Goal: Transaction & Acquisition: Purchase product/service

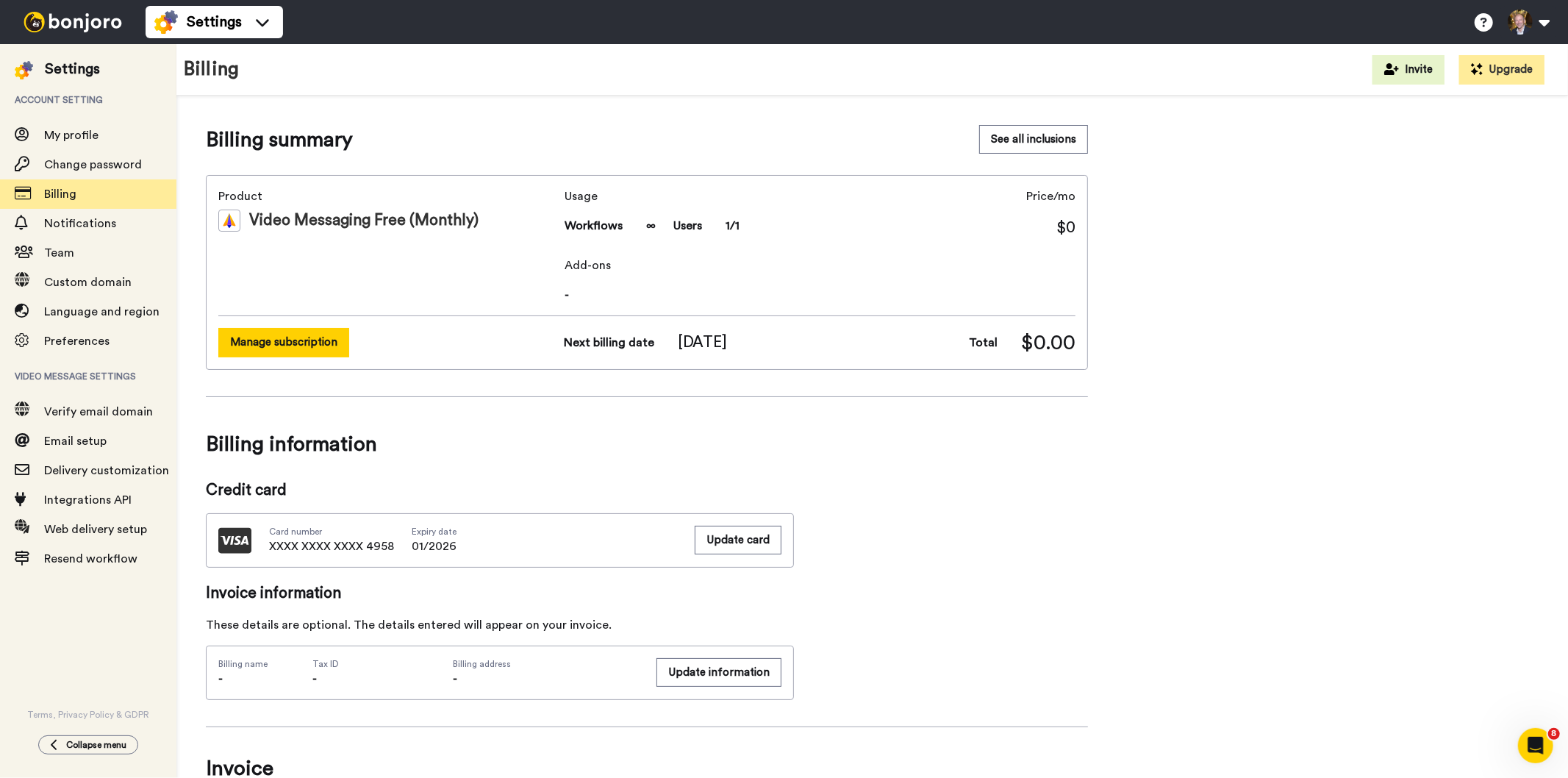
click at [313, 340] on button "Manage subscription" at bounding box center [283, 342] width 131 height 29
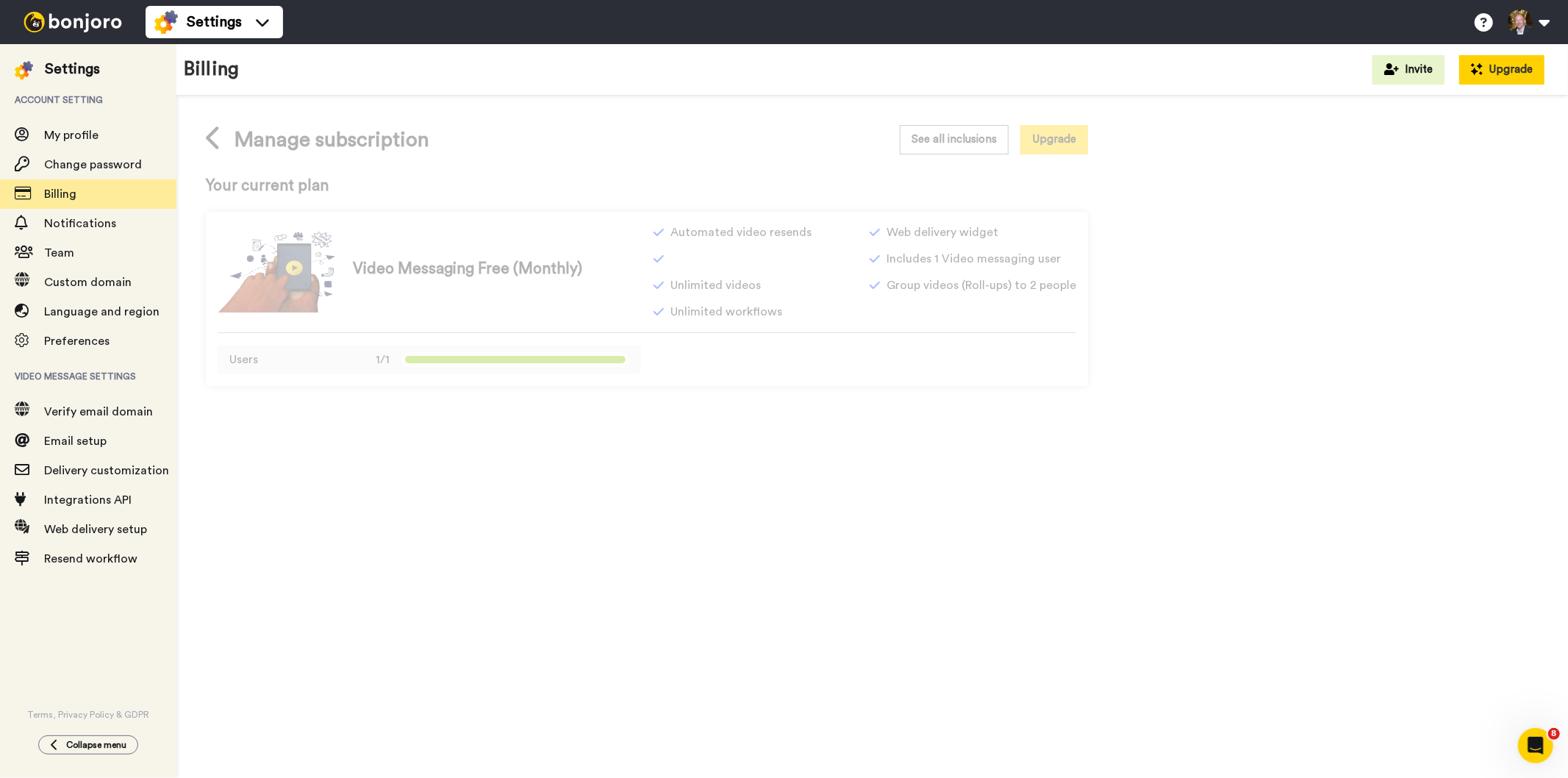
click at [1510, 70] on button "Upgrade" at bounding box center [1501, 70] width 85 height 29
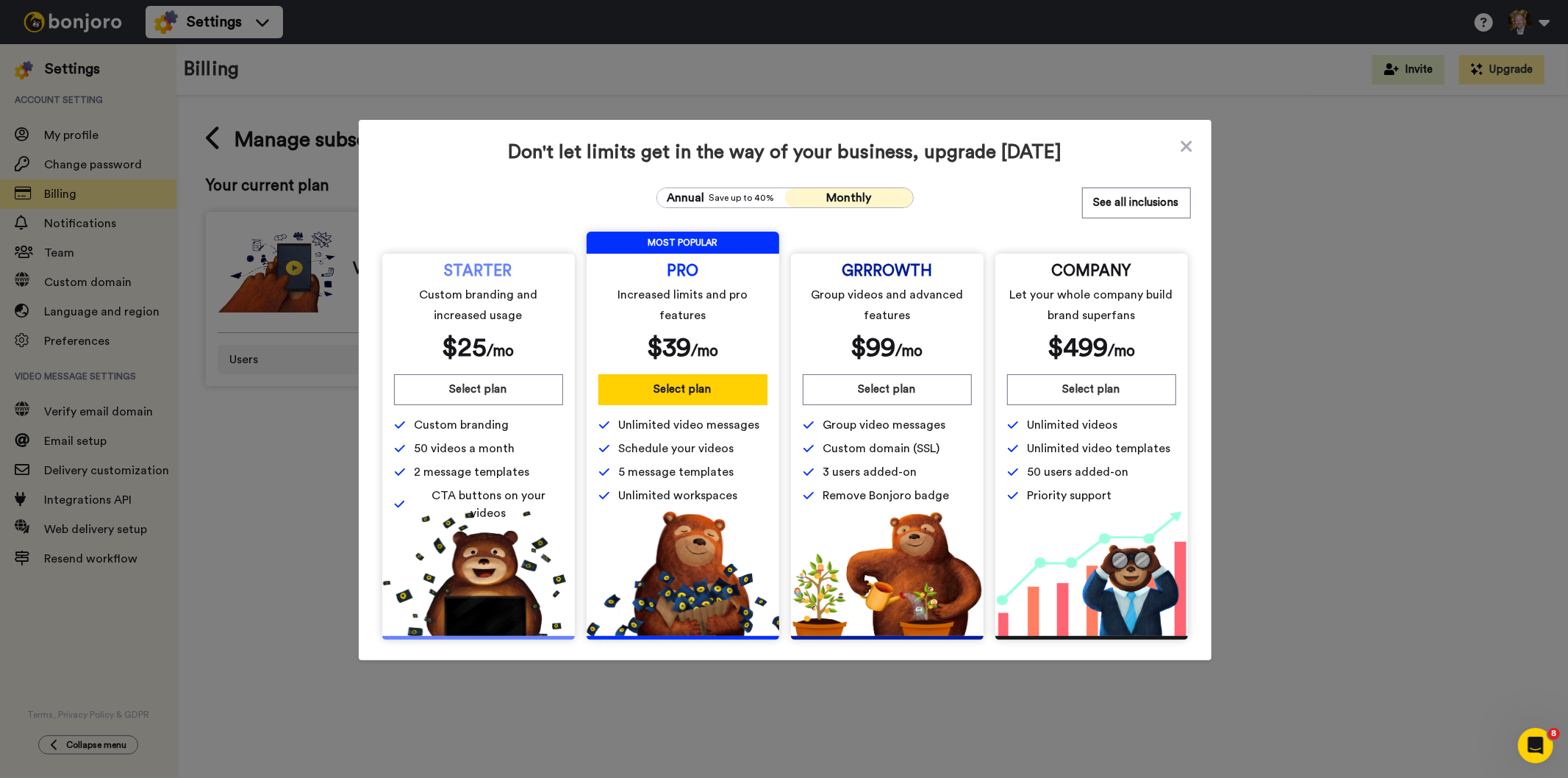
click at [534, 335] on div "STARTER Custom branding and increased usage $ 25 /mo" at bounding box center [478, 314] width 169 height 98
click at [691, 197] on span "Annual" at bounding box center [686, 198] width 37 height 17
click at [826, 195] on span "Monthly" at bounding box center [849, 198] width 45 height 12
click at [726, 189] on div "Annual Save up to 40%" at bounding box center [720, 198] width 112 height 17
click at [843, 196] on span "Monthly" at bounding box center [849, 198] width 45 height 12
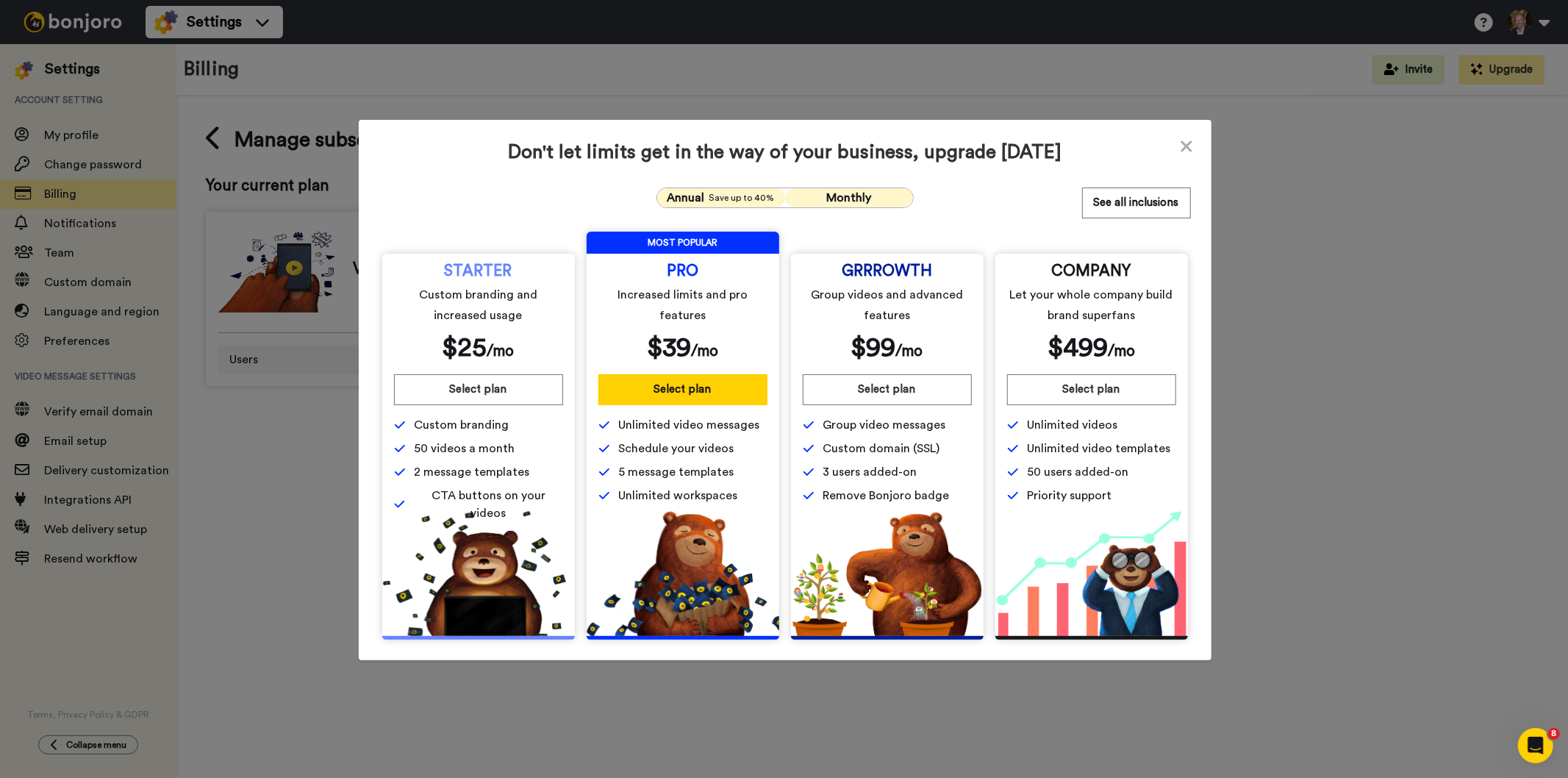
click at [696, 195] on span "Annual" at bounding box center [686, 198] width 37 height 17
click at [850, 196] on span "Monthly" at bounding box center [849, 198] width 45 height 12
click at [1129, 206] on button "See all inclusions" at bounding box center [1136, 203] width 109 height 31
click at [1180, 143] on icon at bounding box center [1185, 146] width 11 height 11
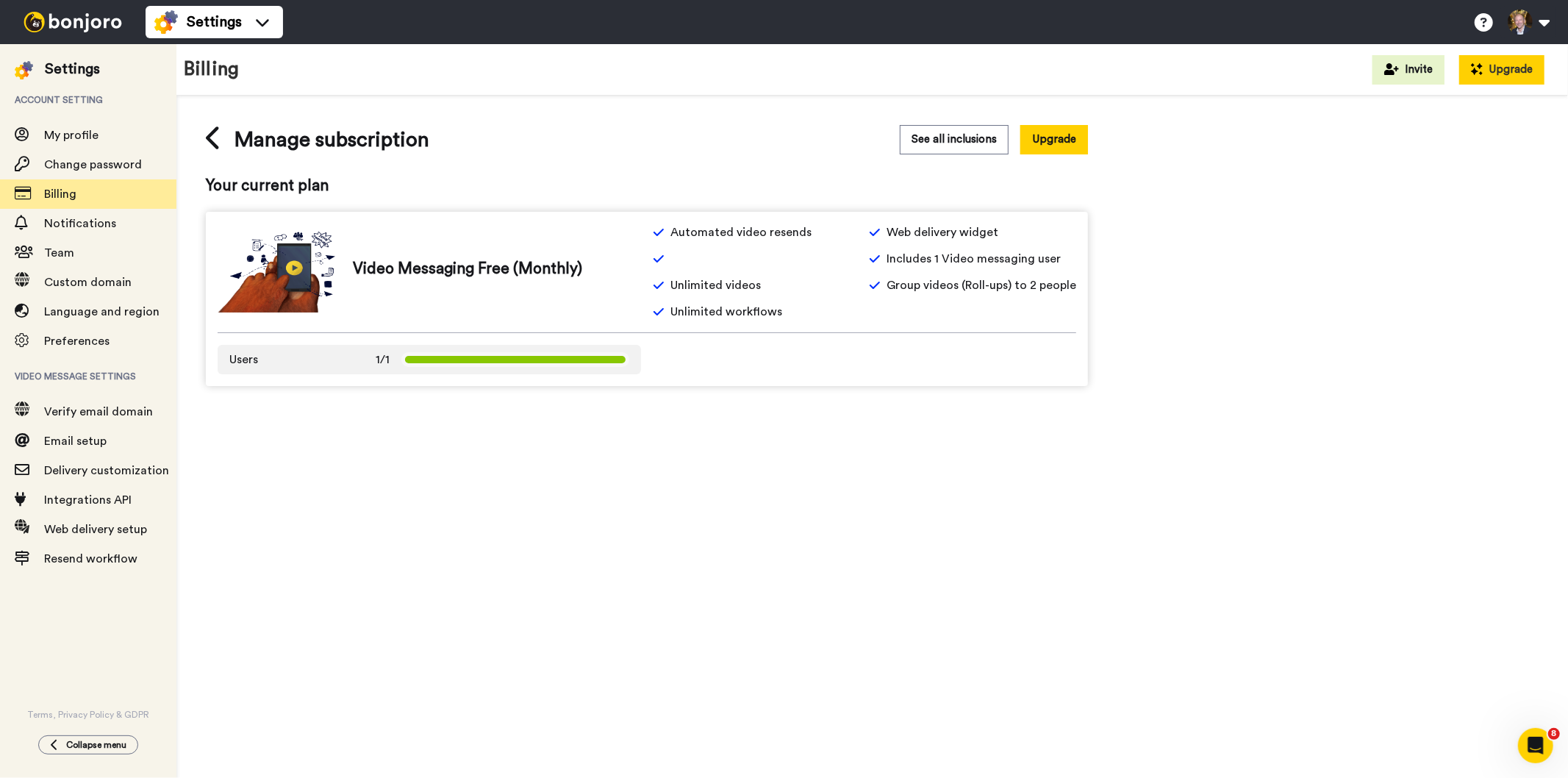
click at [1508, 62] on button "Upgrade" at bounding box center [1501, 70] width 85 height 29
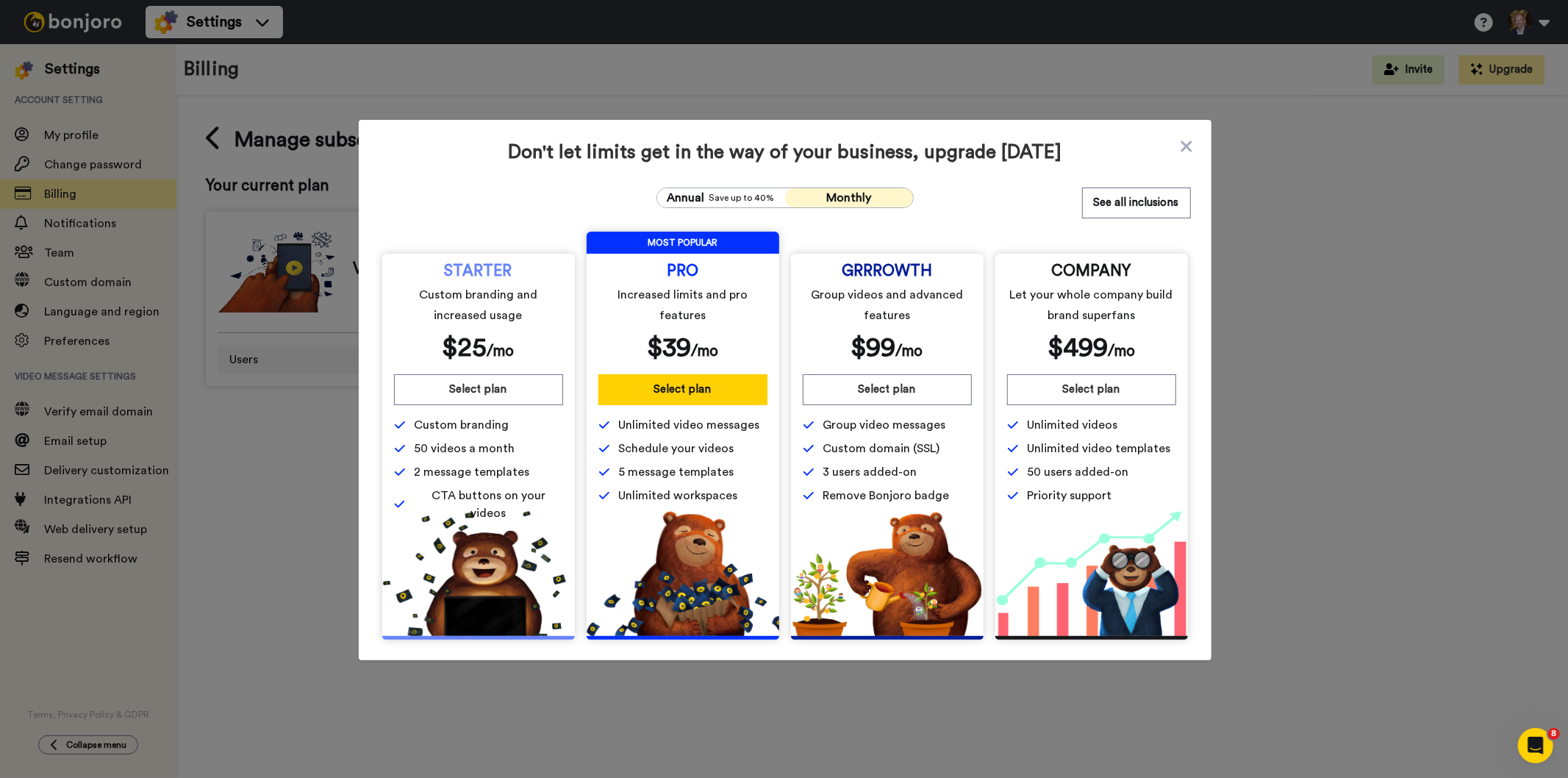
click at [485, 334] on div "$ 25 /mo" at bounding box center [478, 348] width 72 height 30
click at [468, 386] on button "Select plan" at bounding box center [478, 390] width 169 height 31
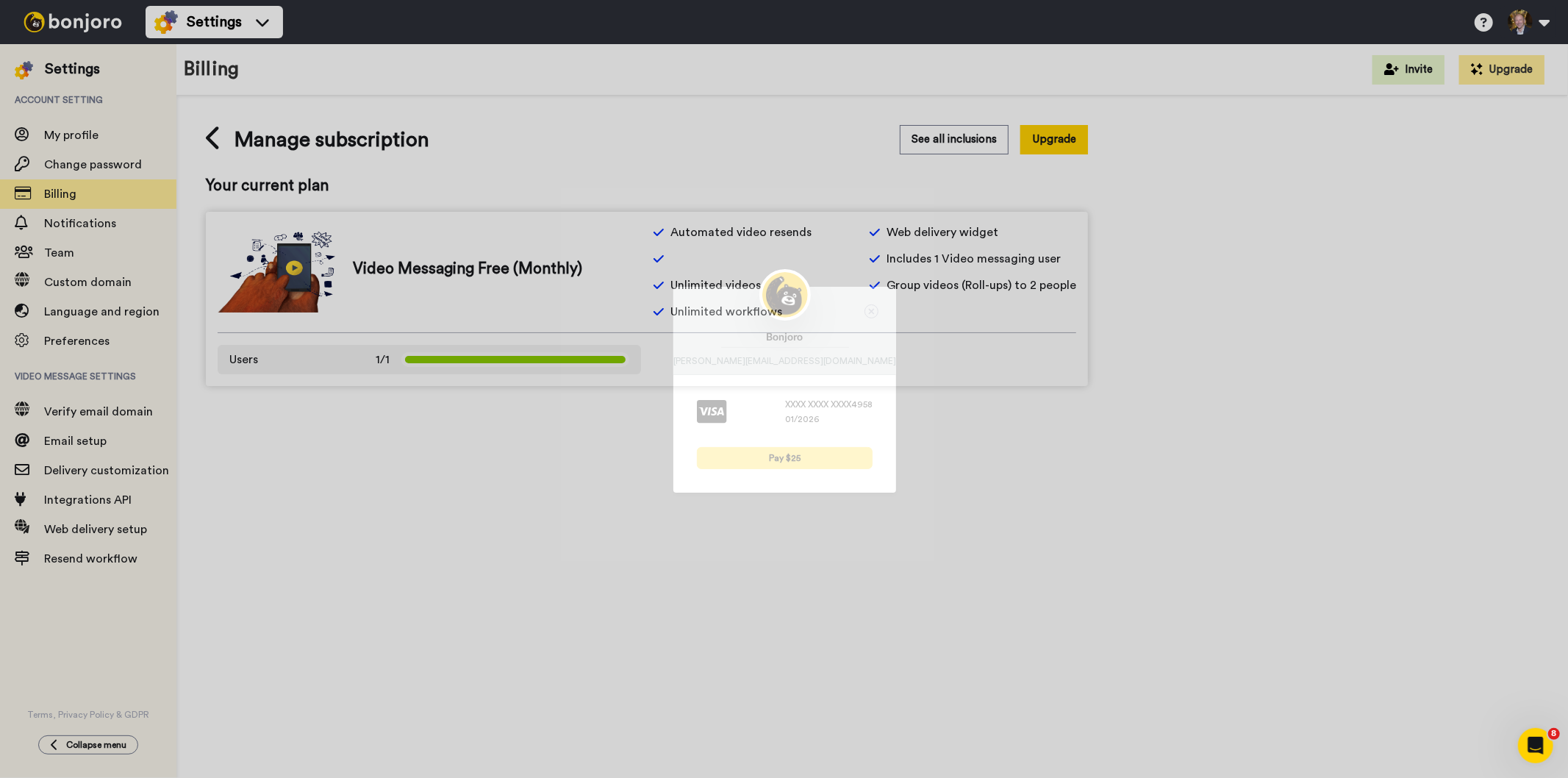
click at [778, 447] on button "Pay $25" at bounding box center [784, 457] width 176 height 22
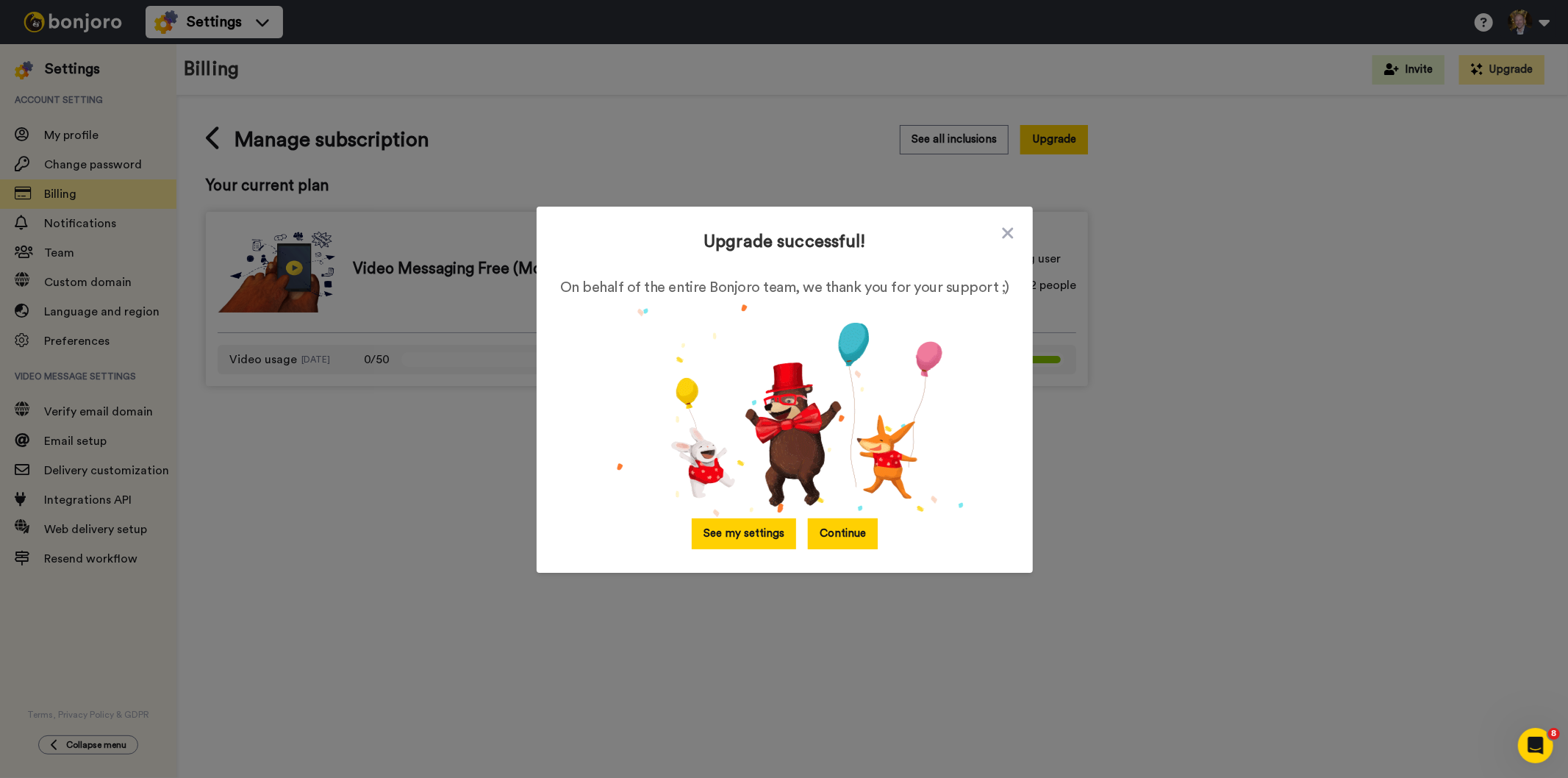
click at [755, 537] on button "See my settings" at bounding box center [744, 534] width 105 height 31
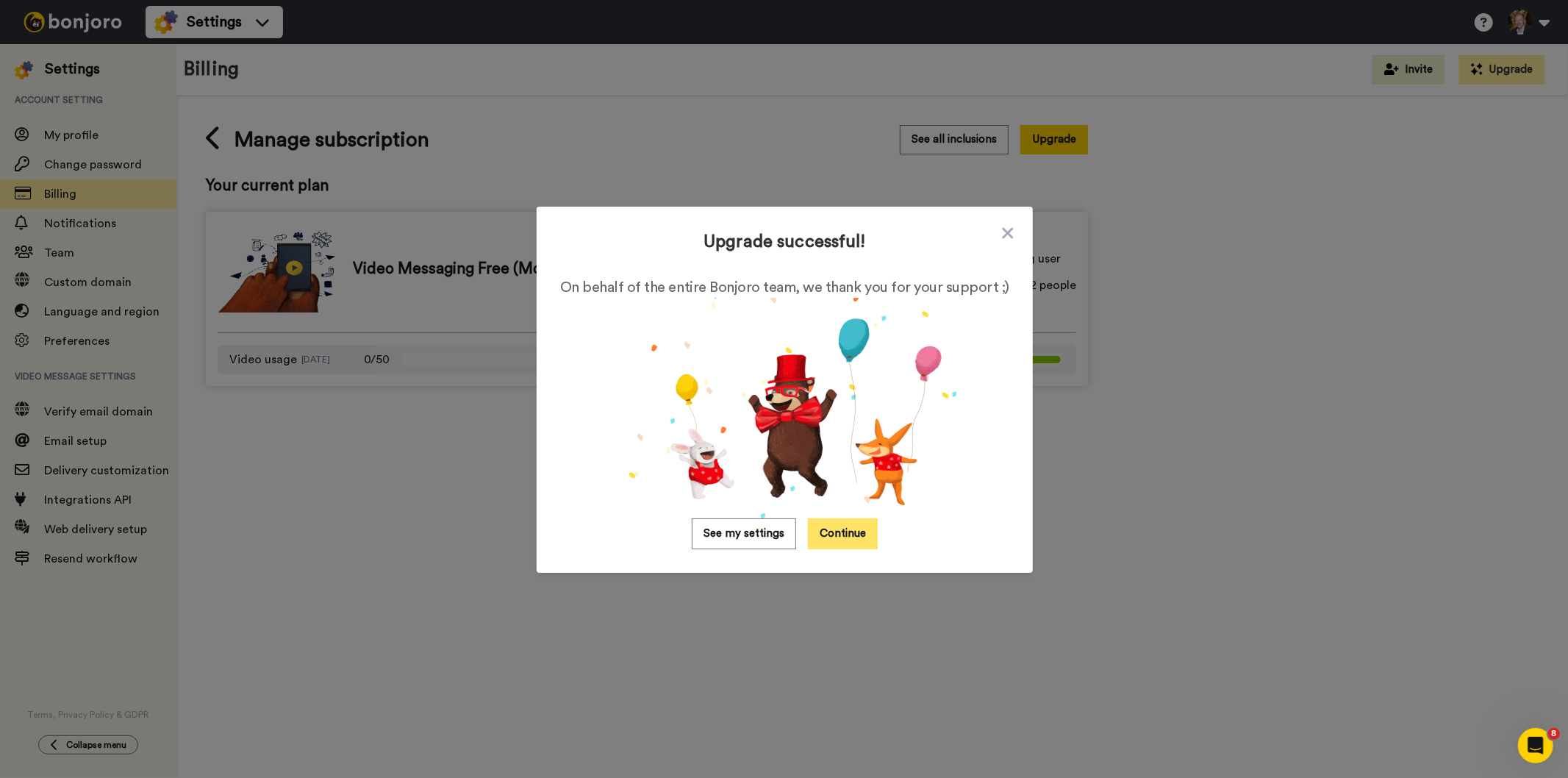
click at [829, 534] on button "Continue" at bounding box center [842, 534] width 70 height 31
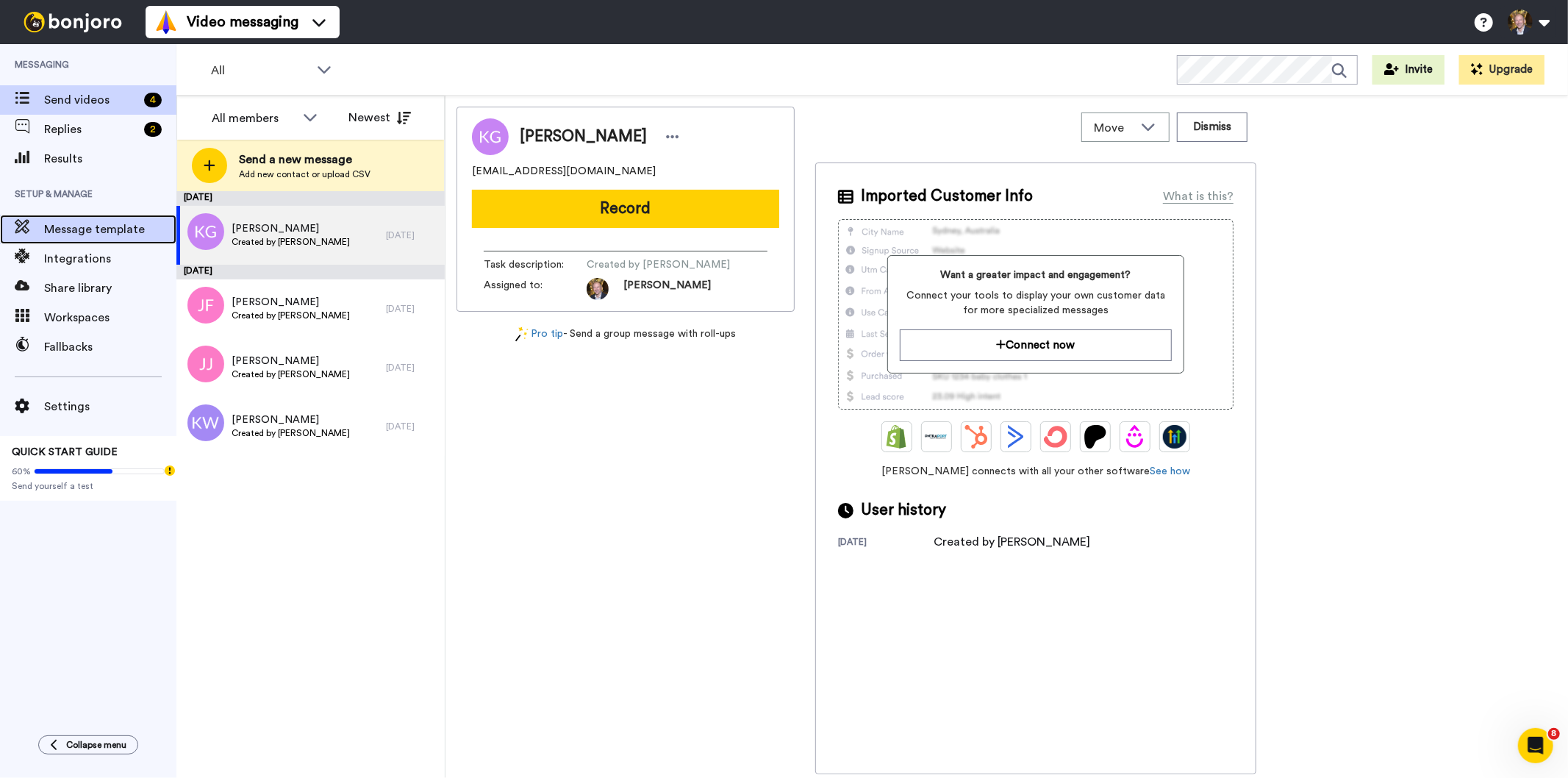
click at [106, 234] on span "Message template" at bounding box center [110, 230] width 132 height 17
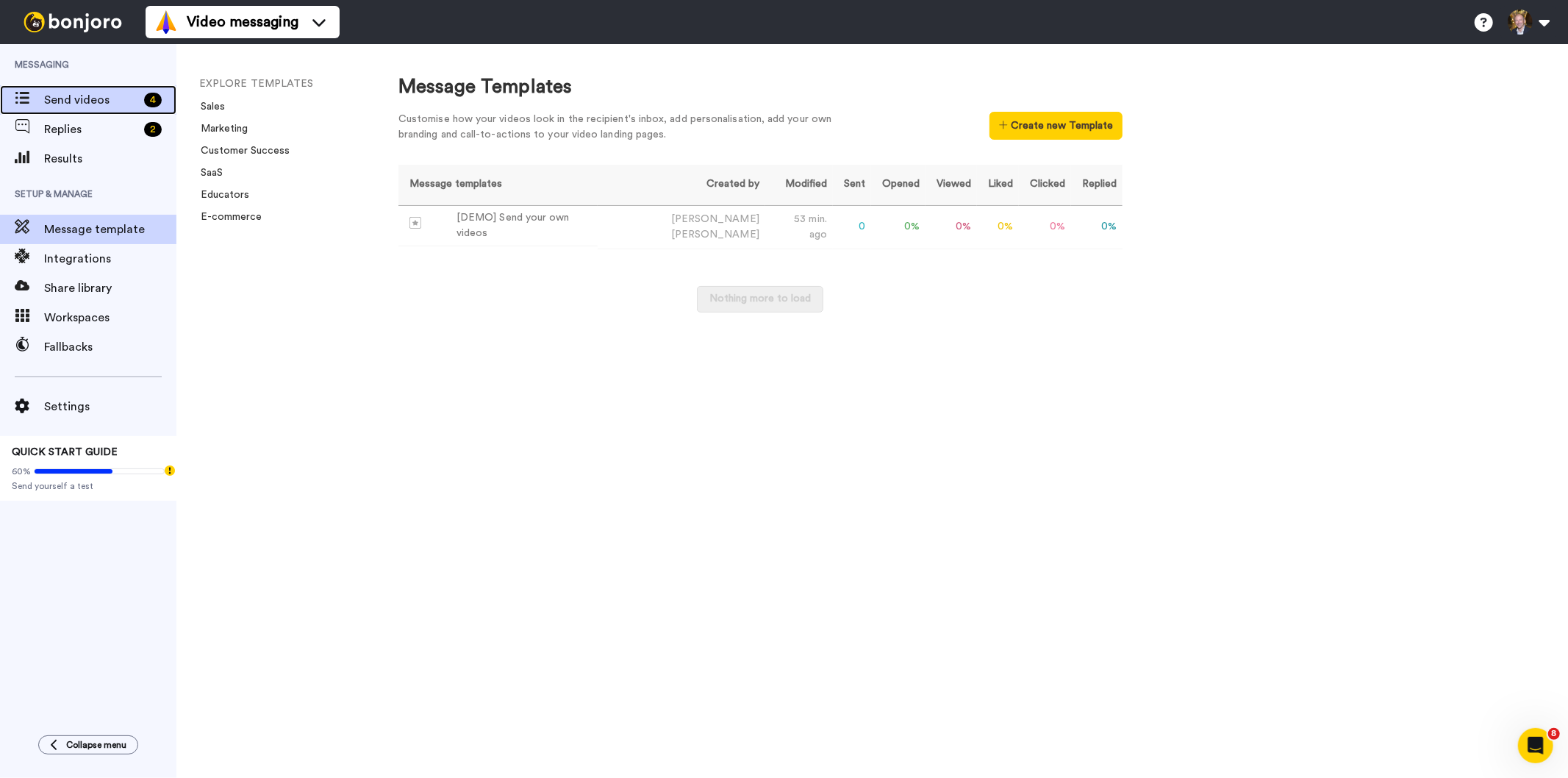
click at [67, 98] on span "Send videos" at bounding box center [91, 100] width 94 height 17
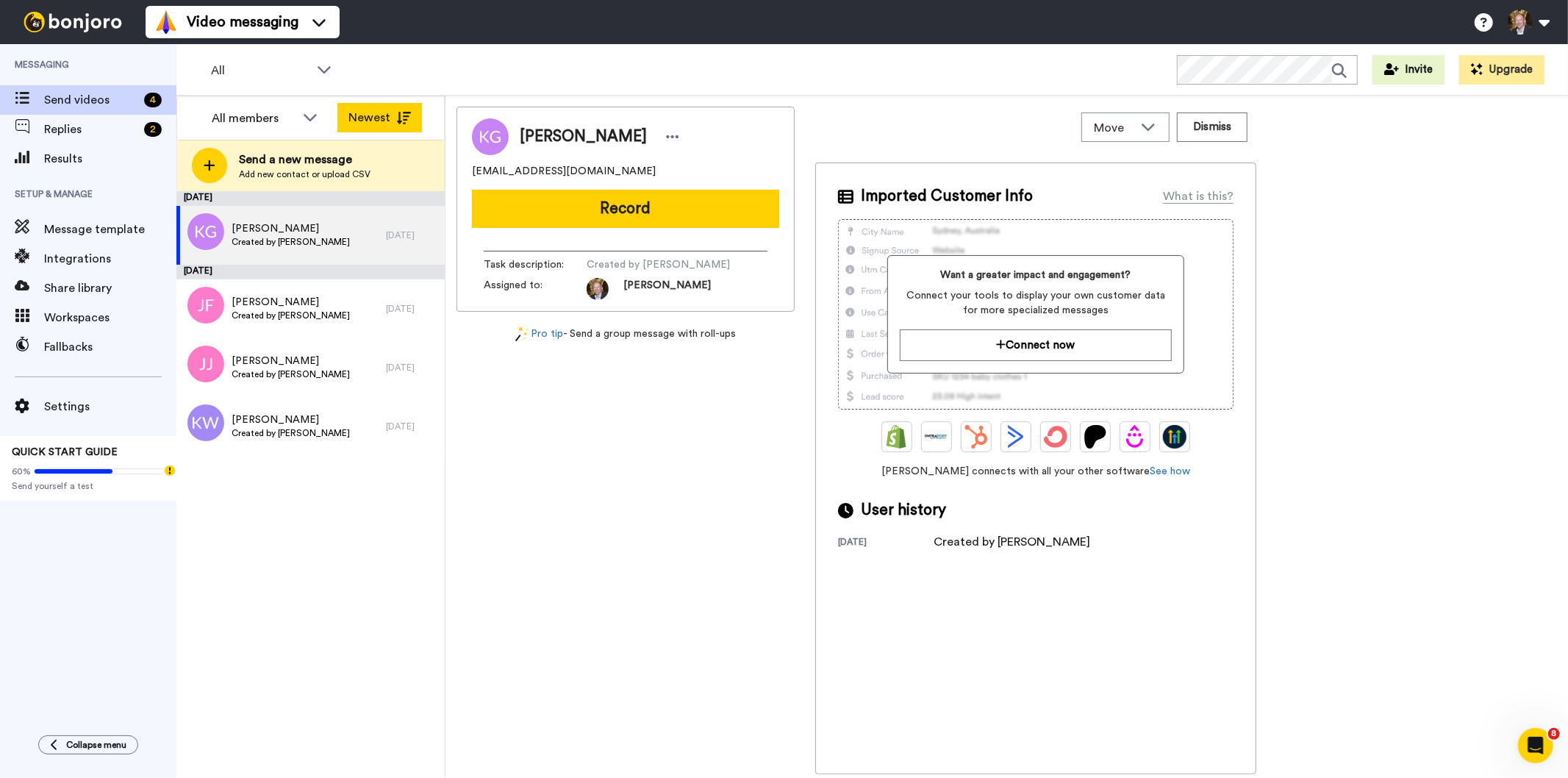
click at [391, 120] on button "Newest" at bounding box center [380, 118] width 85 height 29
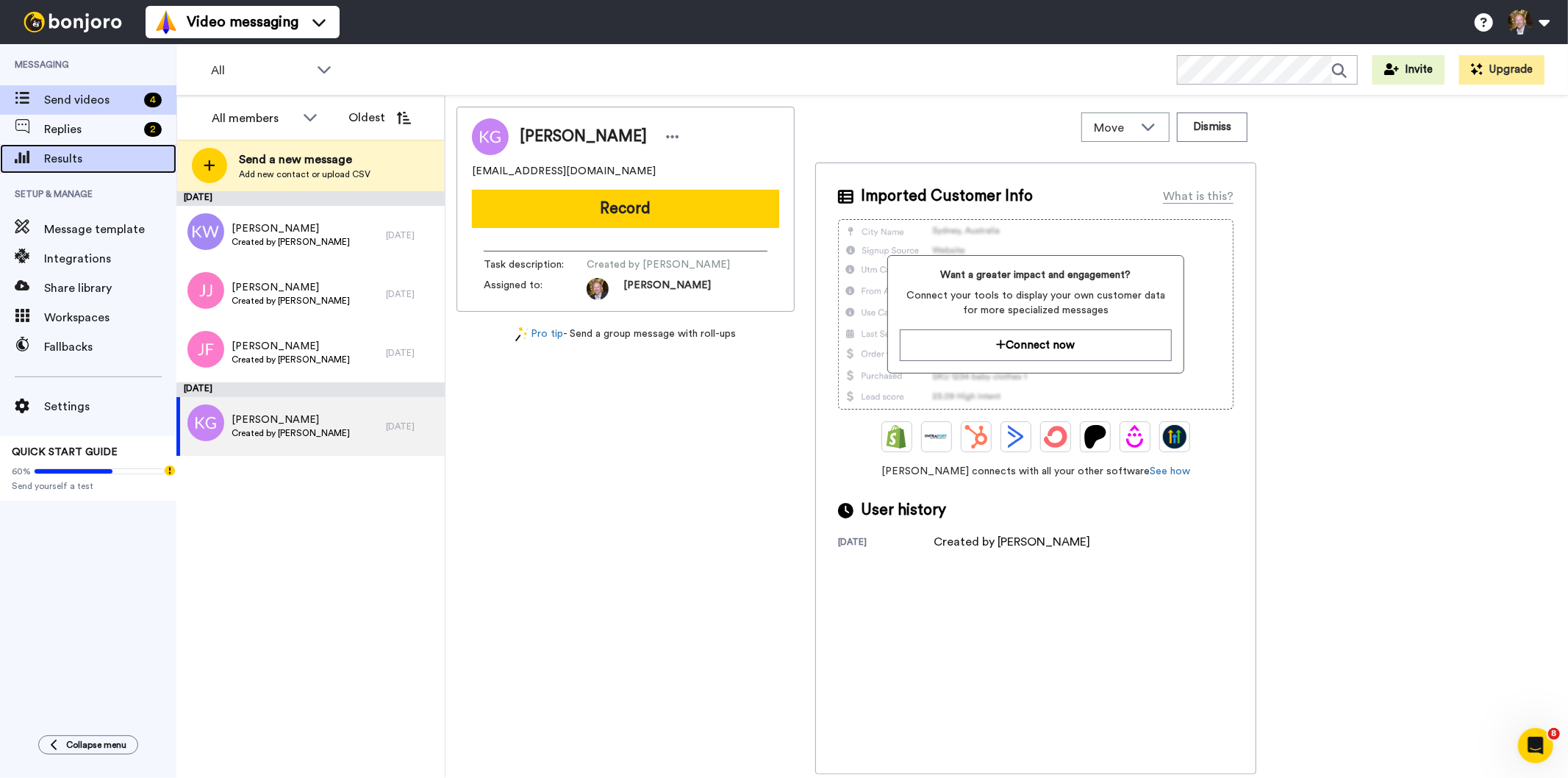
click at [70, 155] on span "Results" at bounding box center [110, 159] width 132 height 17
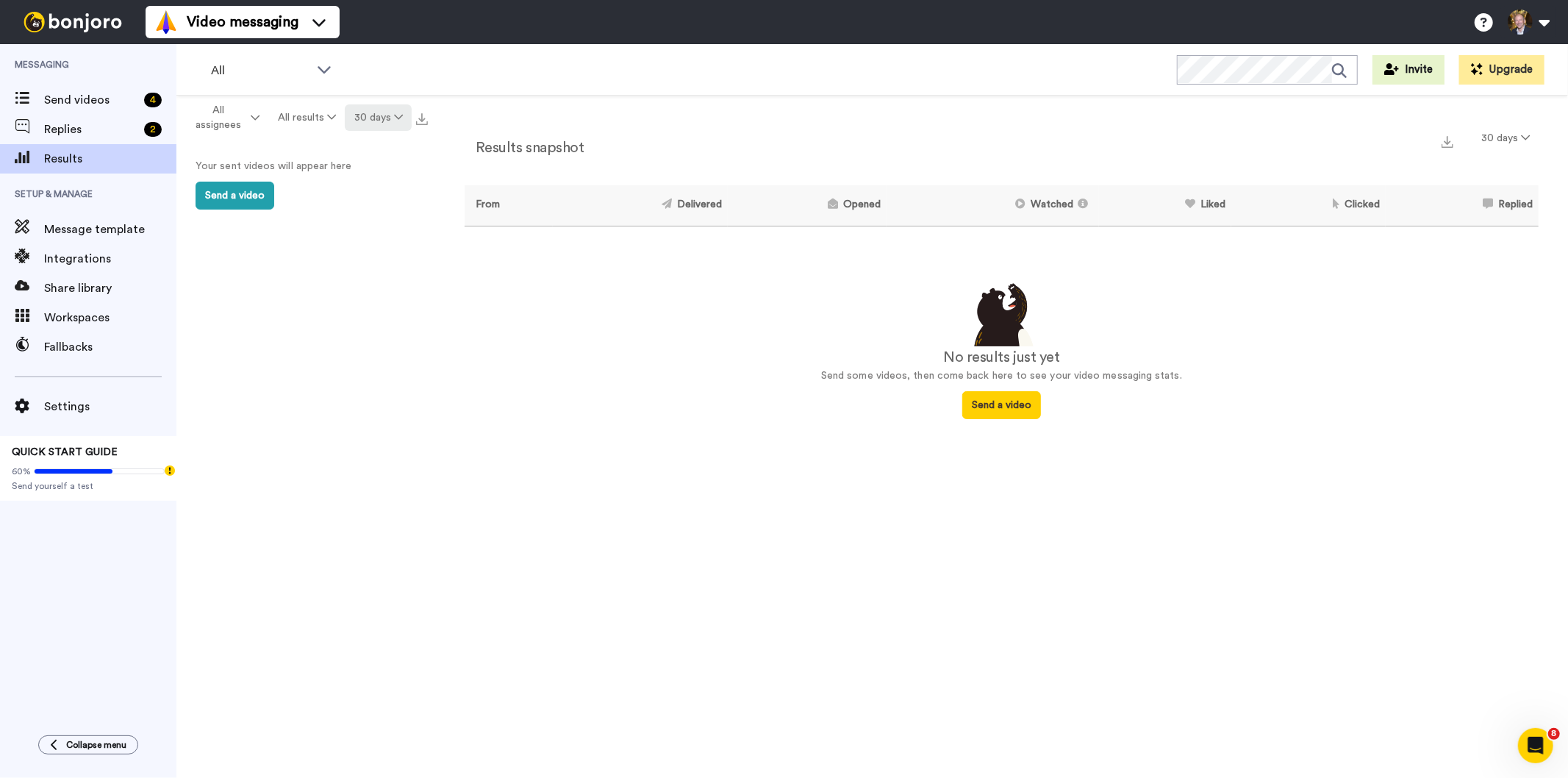
click at [401, 118] on icon at bounding box center [398, 117] width 9 height 10
click at [352, 328] on span "All time" at bounding box center [358, 333] width 41 height 11
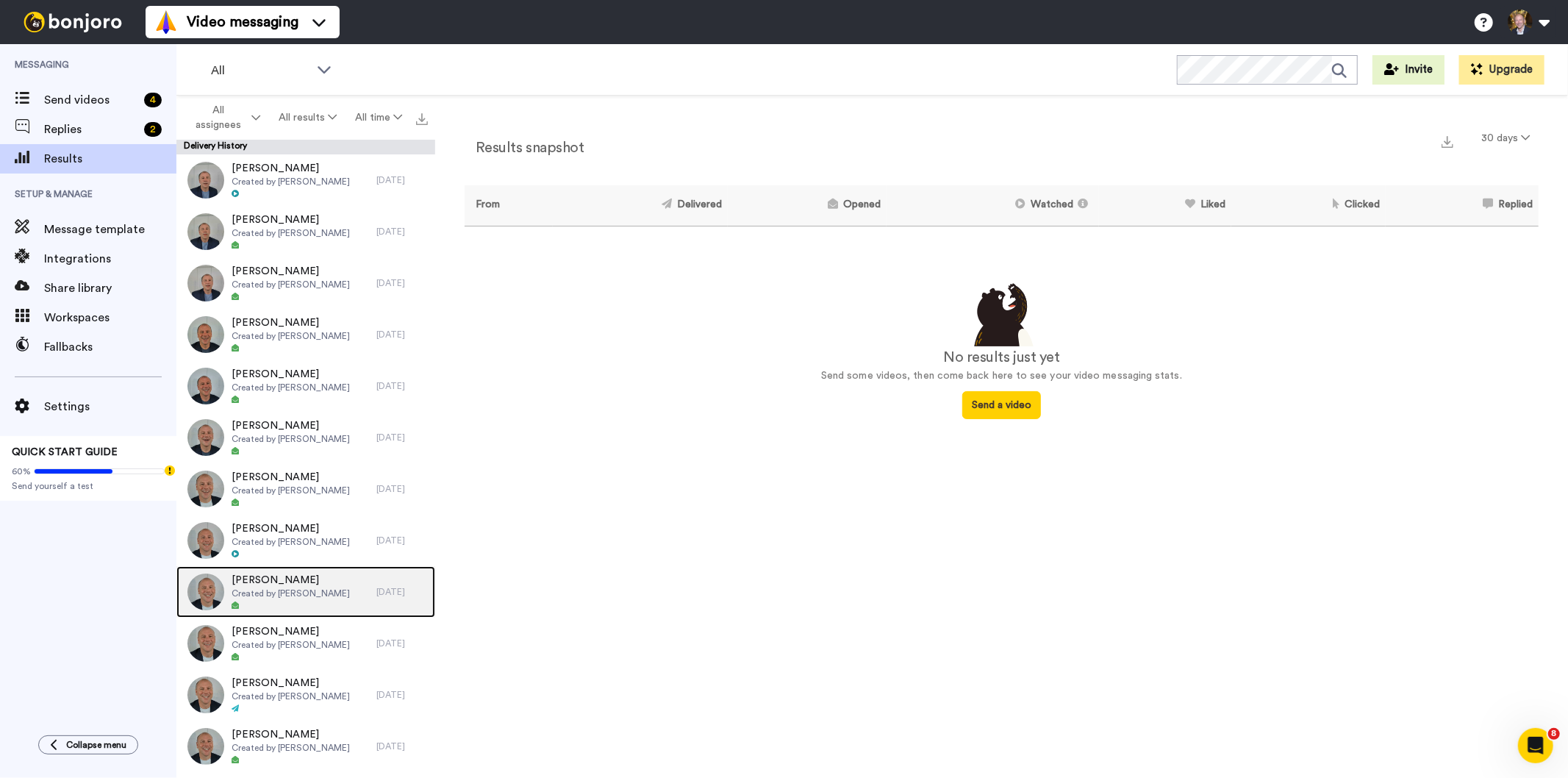
click at [278, 590] on span "Created by [PERSON_NAME]" at bounding box center [290, 593] width 119 height 12
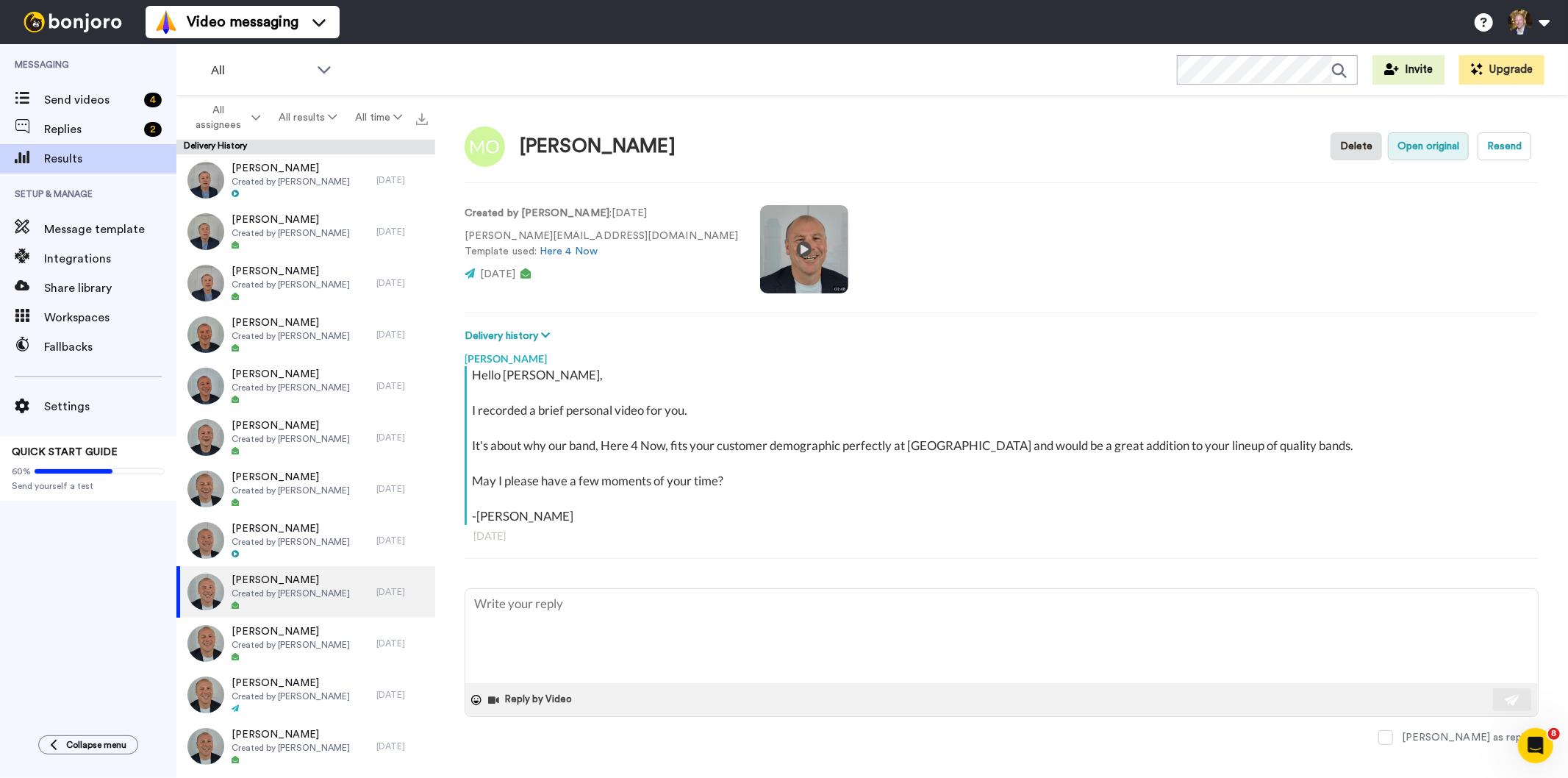
click at [1412, 146] on button "Open original" at bounding box center [1428, 146] width 81 height 28
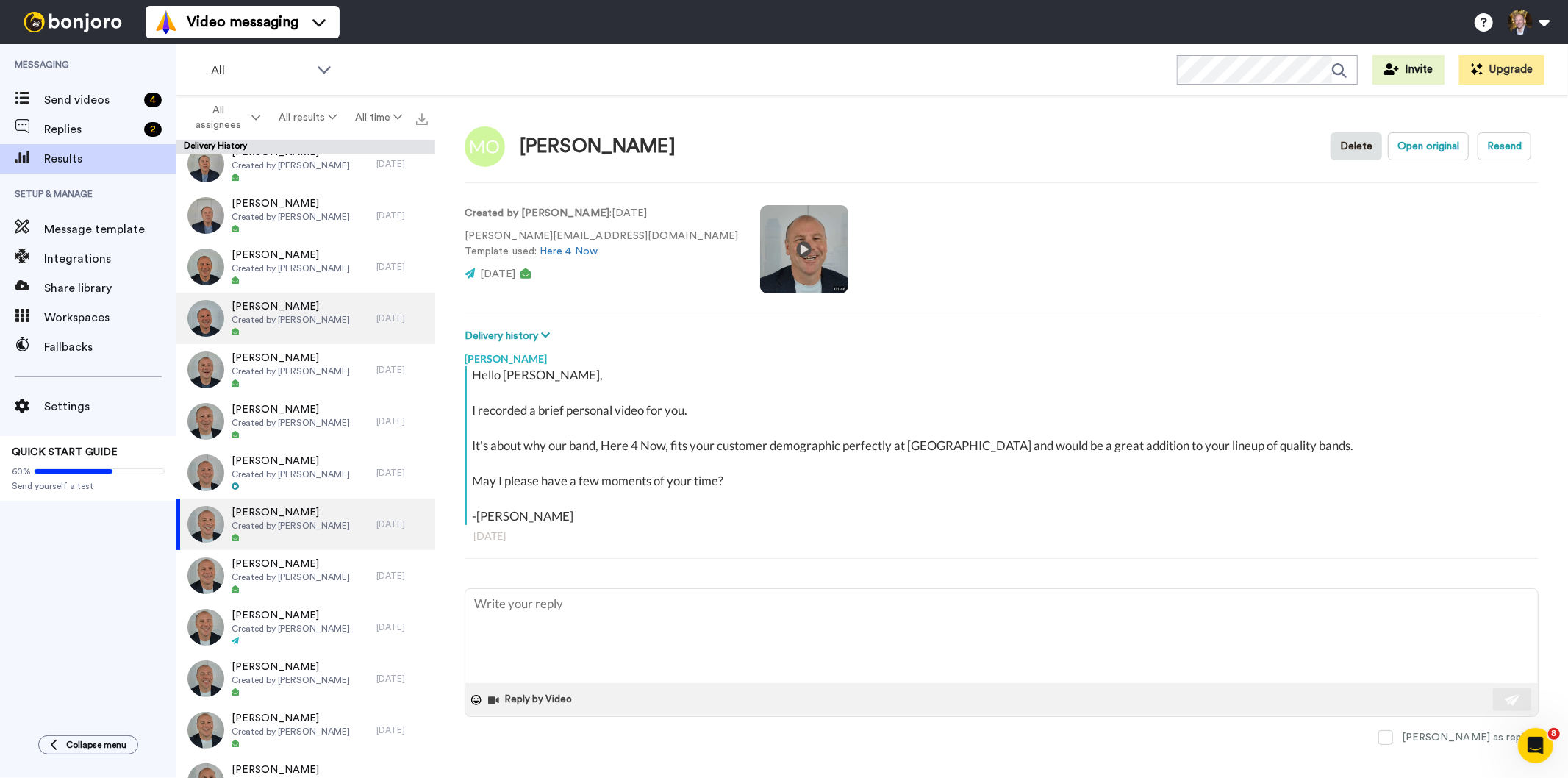
scroll to position [241, 0]
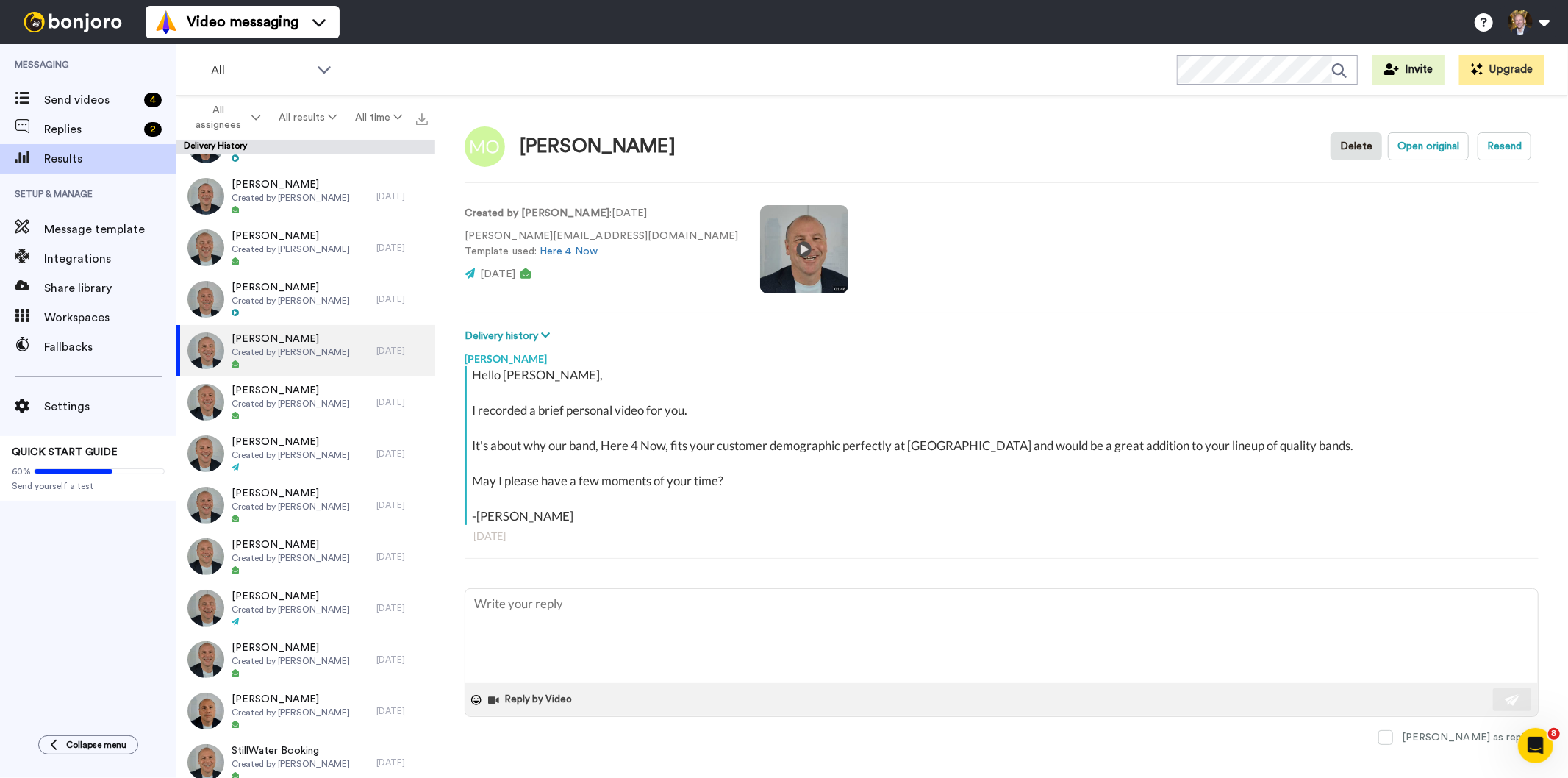
click at [1003, 282] on div "Created by Paul Nelson : 1 yr. ago matt@lorimarwinery.com Template used: Here 4…" at bounding box center [1001, 247] width 1074 height 100
click at [1539, 23] on button at bounding box center [1527, 22] width 56 height 32
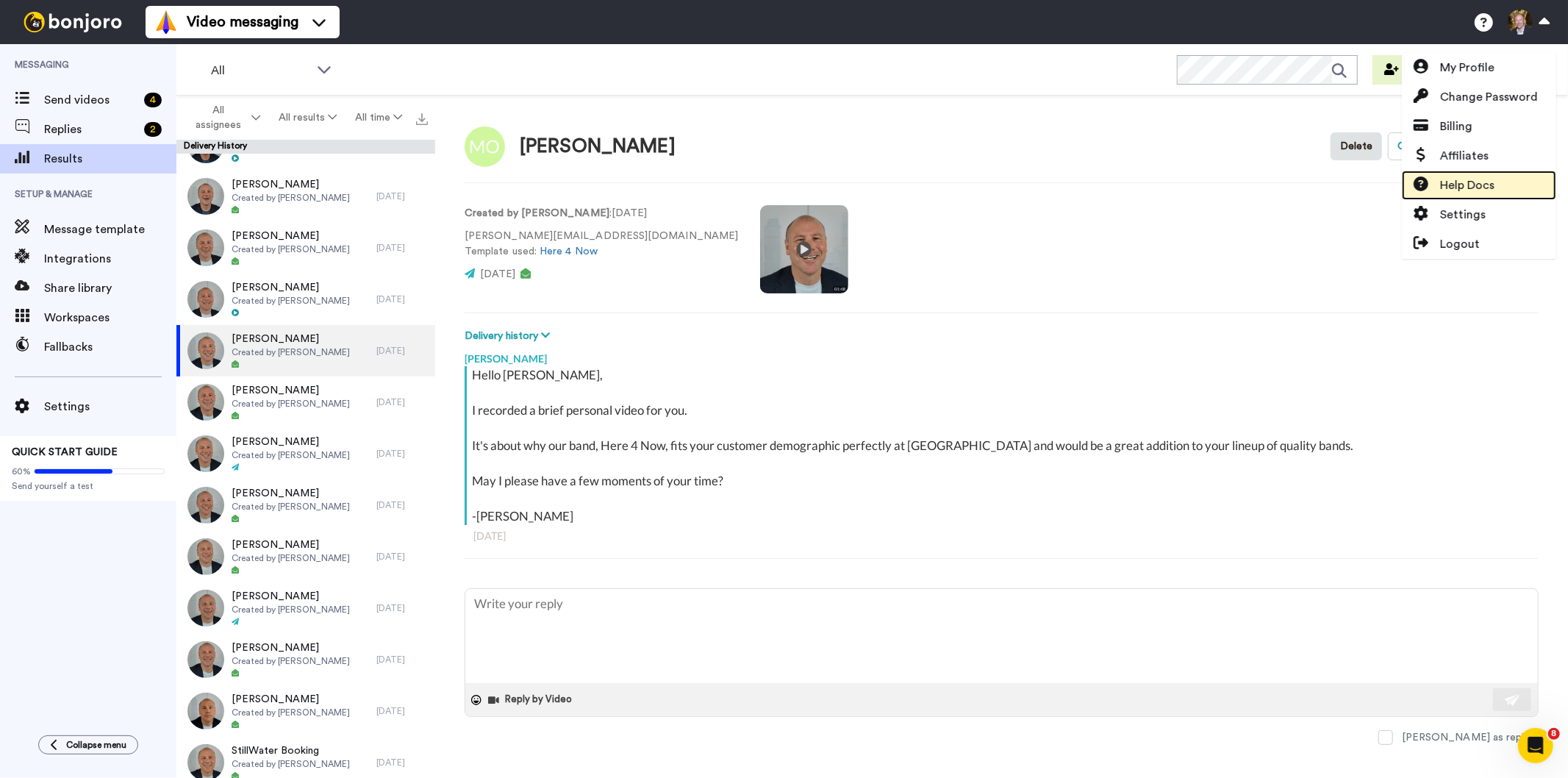
click at [1472, 185] on span "Help Docs" at bounding box center [1467, 185] width 55 height 17
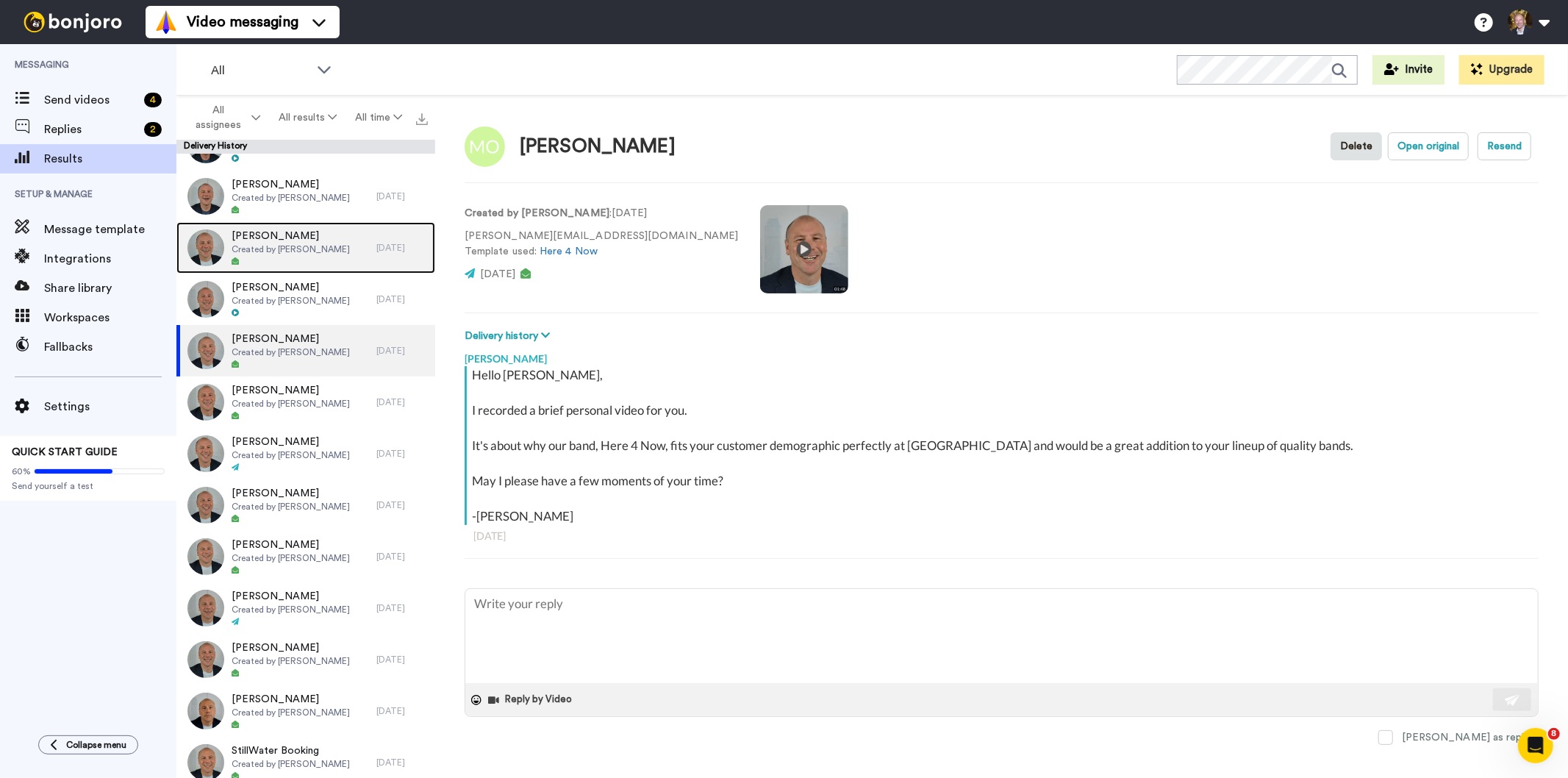
click at [288, 233] on span "Amanda White" at bounding box center [290, 236] width 119 height 15
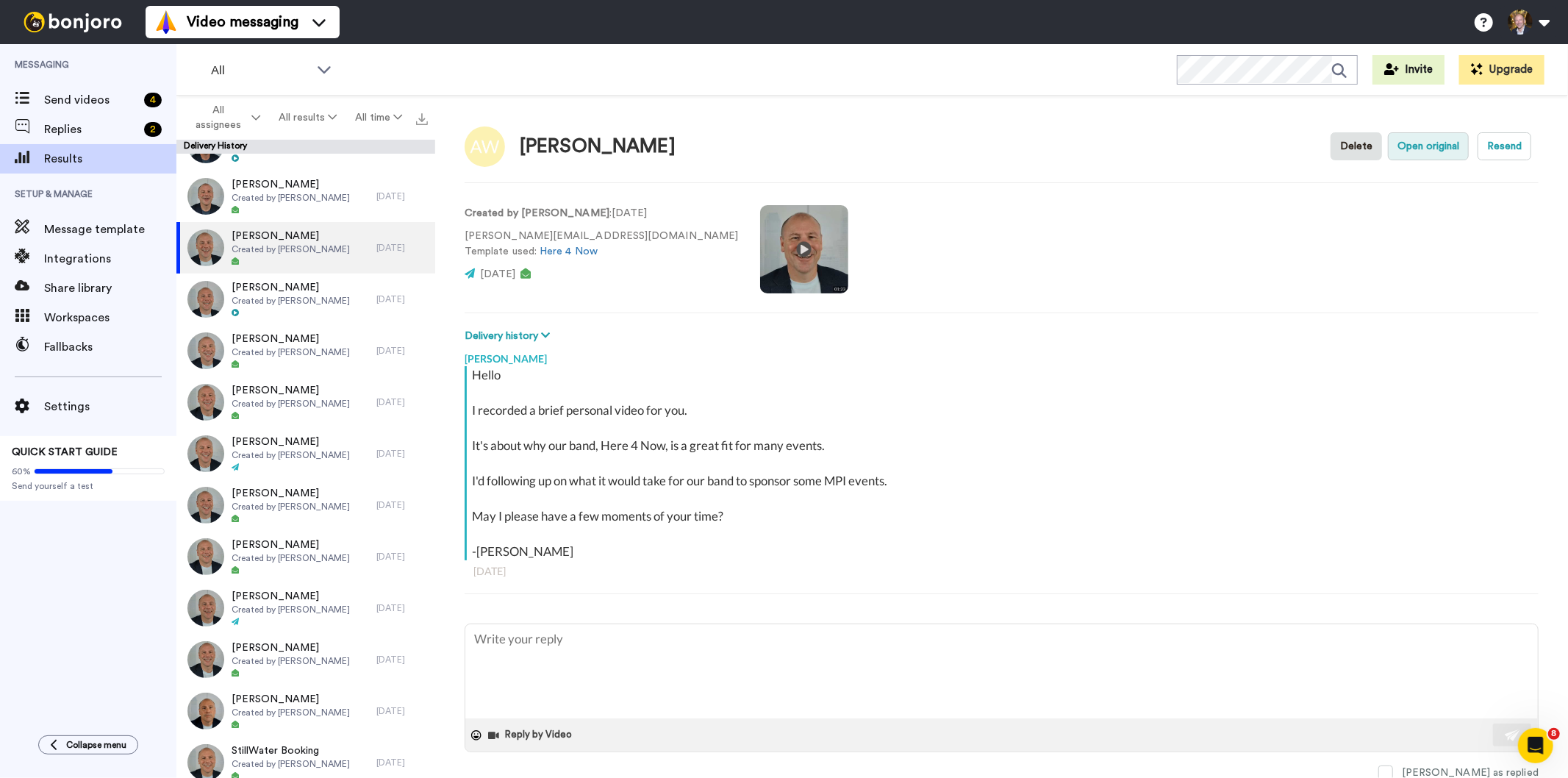
click at [1393, 141] on button "Open original" at bounding box center [1428, 146] width 81 height 28
type textarea "x"
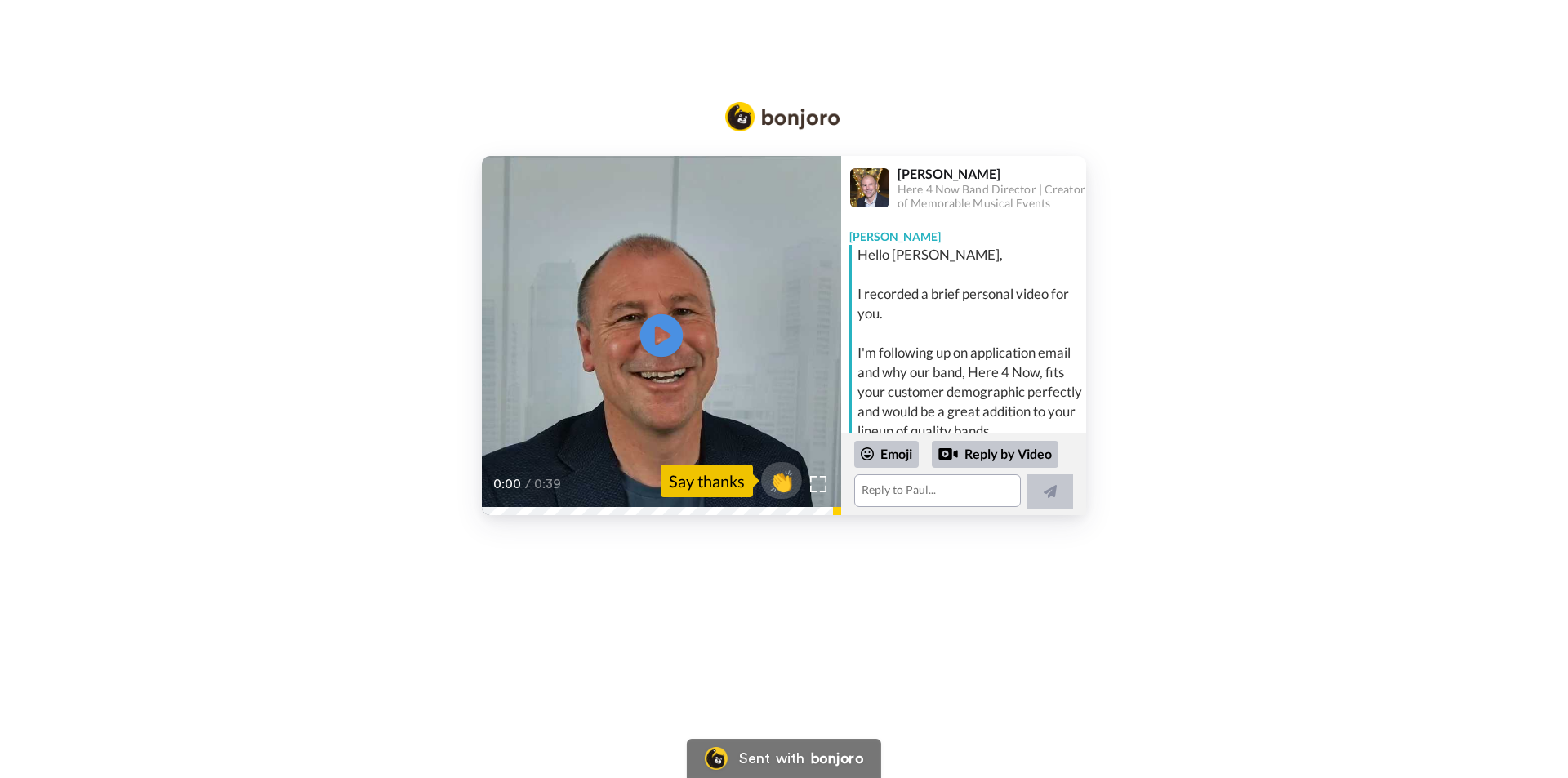
click at [666, 340] on icon at bounding box center [661, 336] width 43 height 43
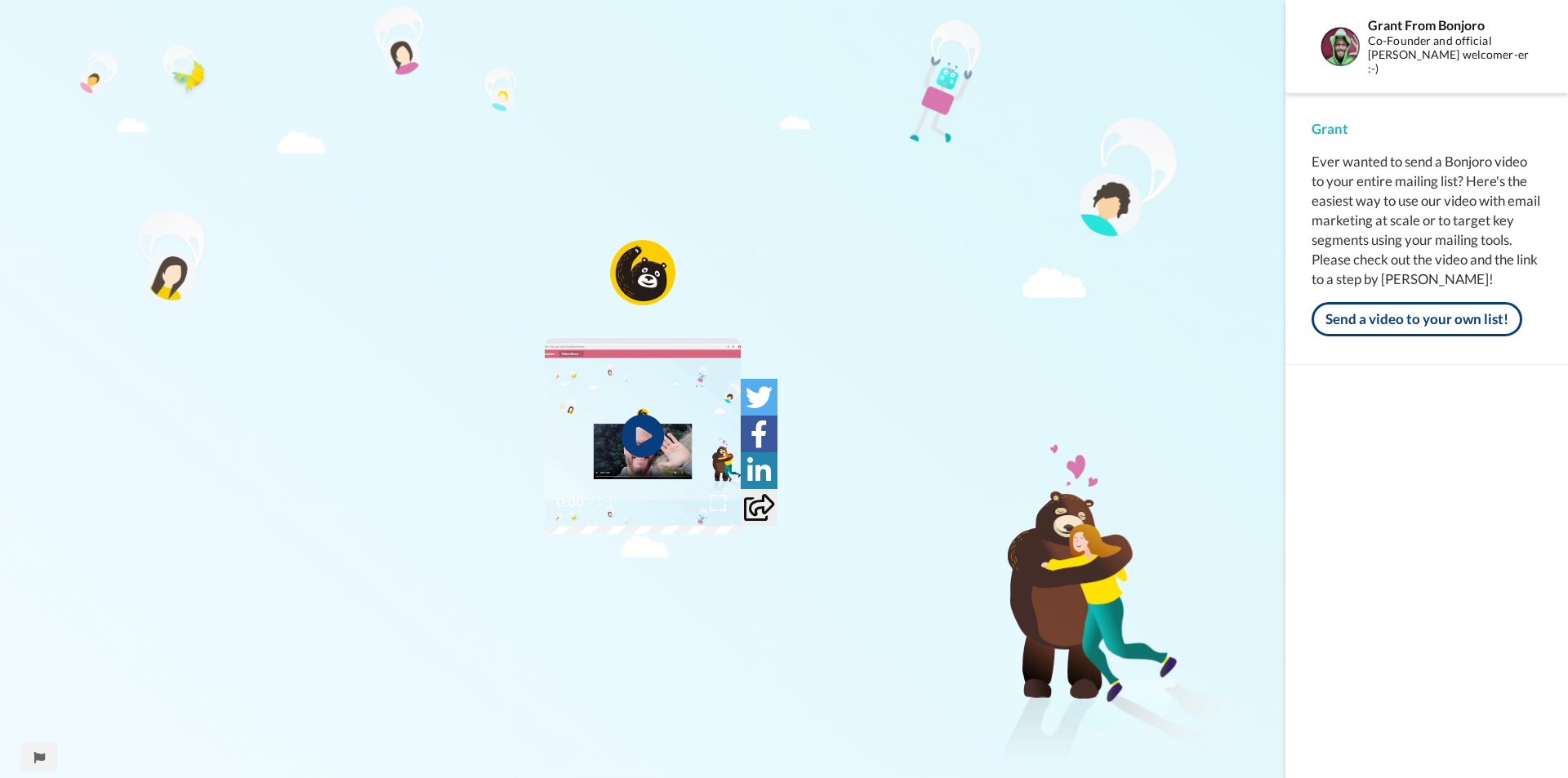
click at [634, 434] on icon at bounding box center [643, 436] width 43 height 43
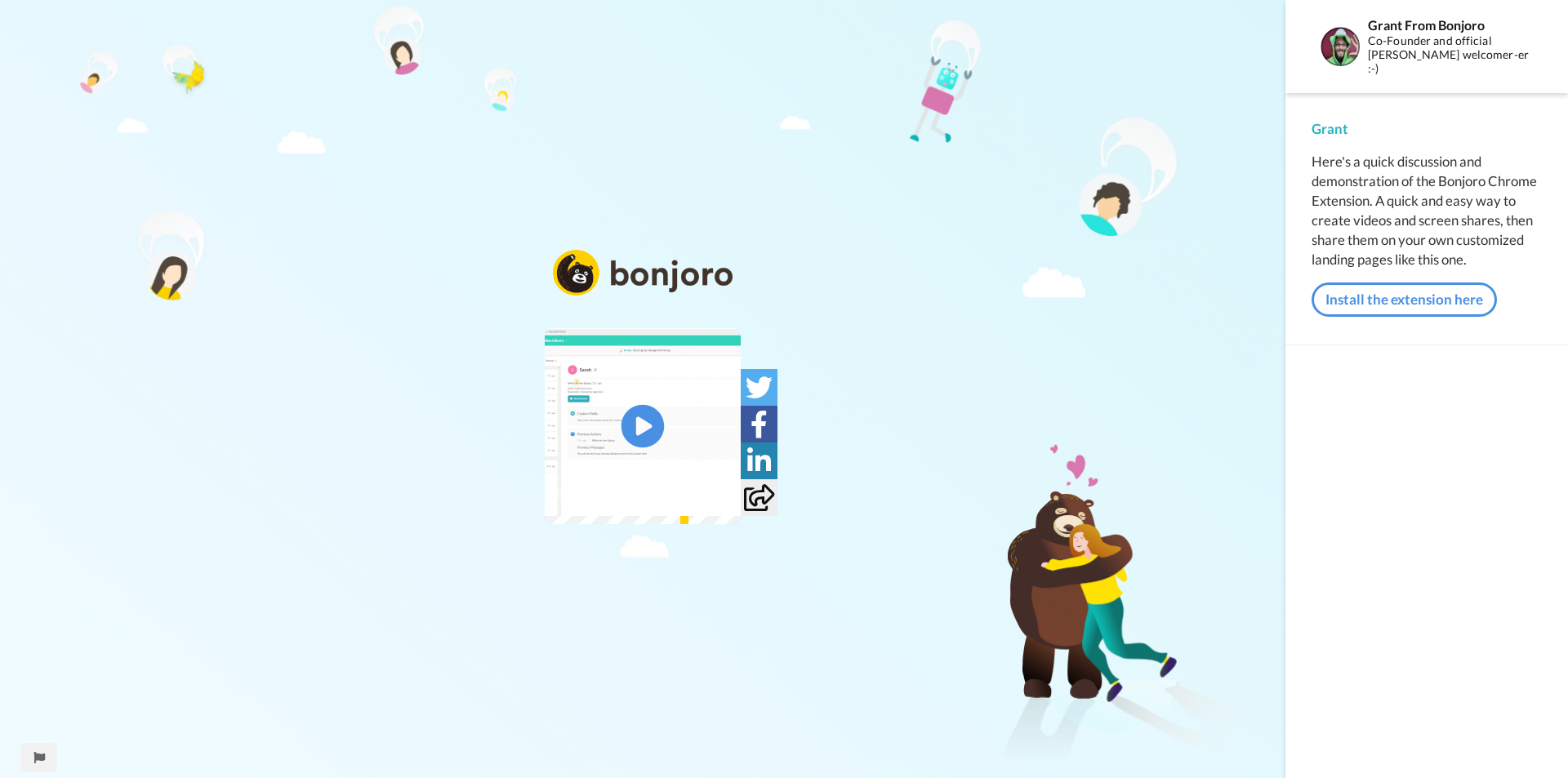
click at [649, 435] on icon at bounding box center [643, 426] width 43 height 43
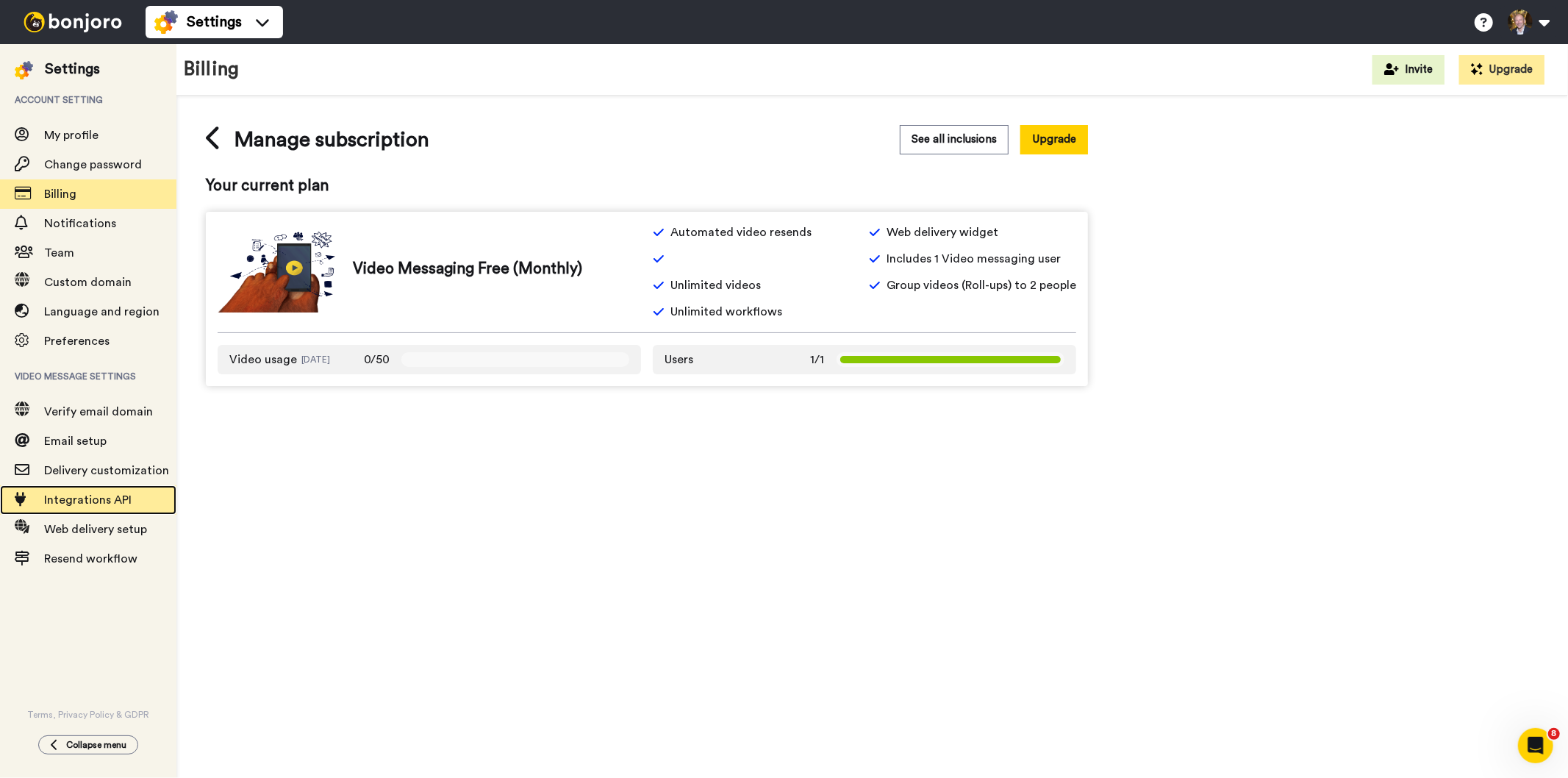
click at [85, 501] on span "Integrations API" at bounding box center [87, 500] width 87 height 12
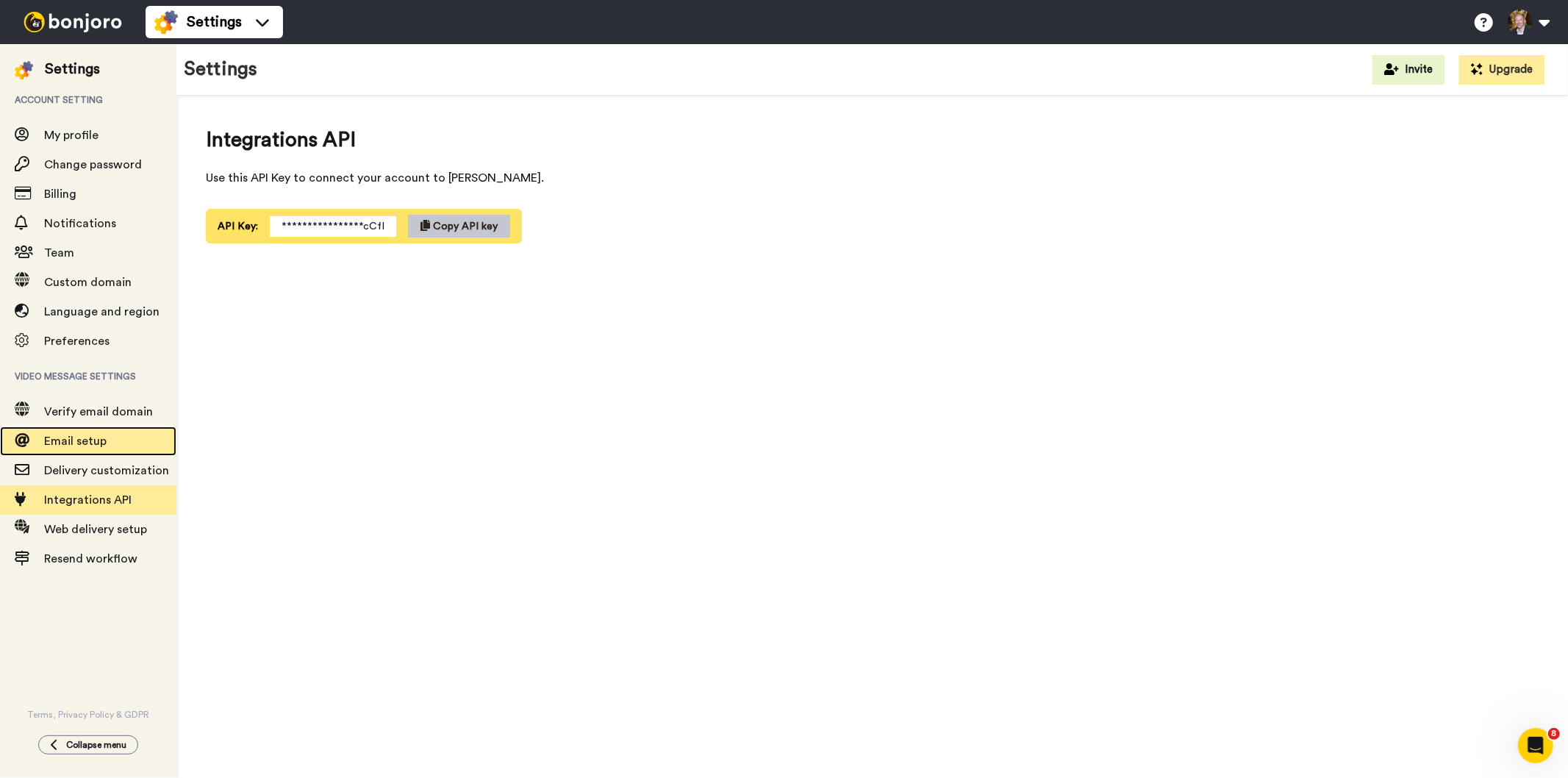
click at [78, 443] on span "Email setup" at bounding box center [75, 441] width 62 height 12
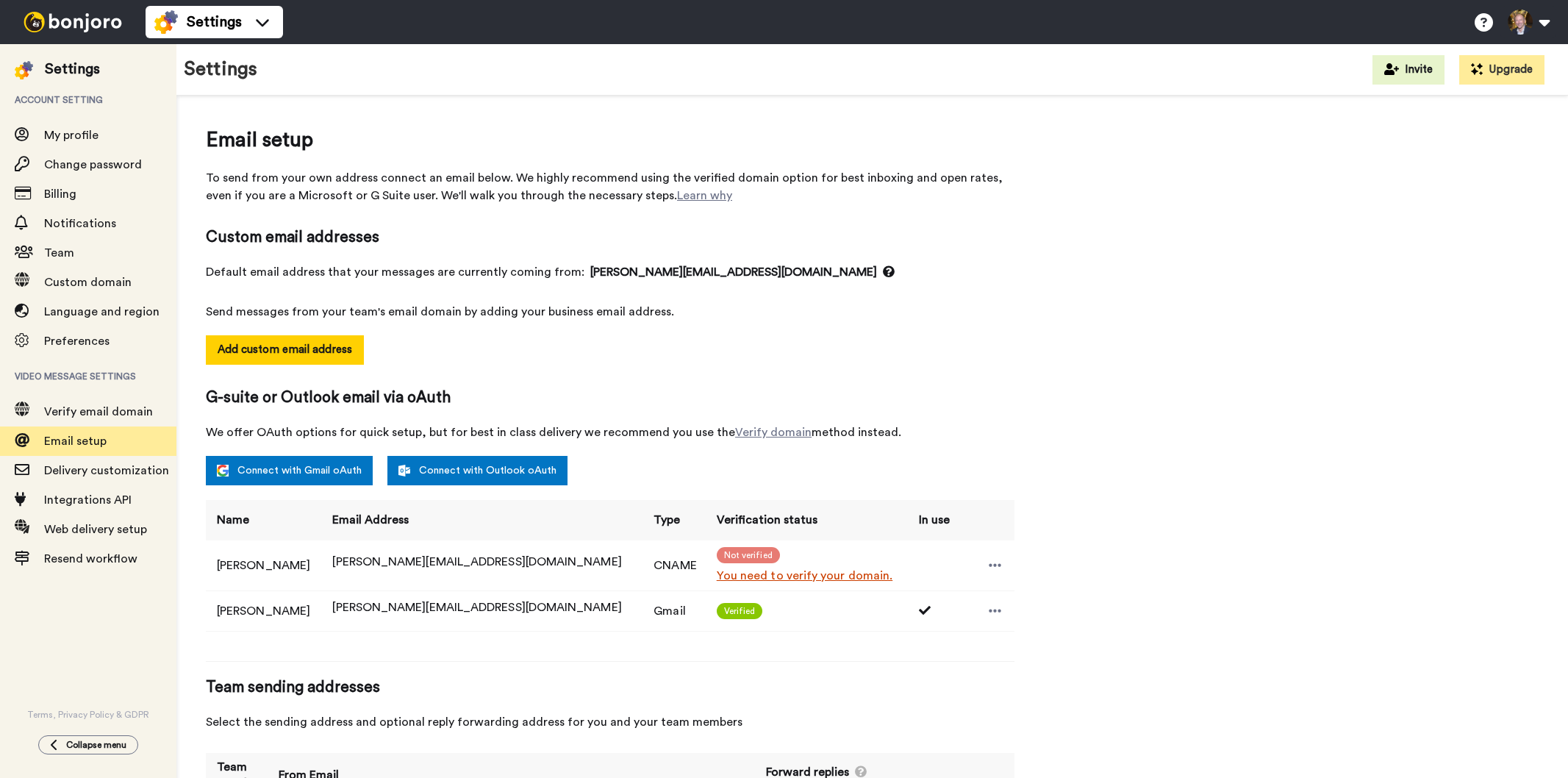
select select "143396"
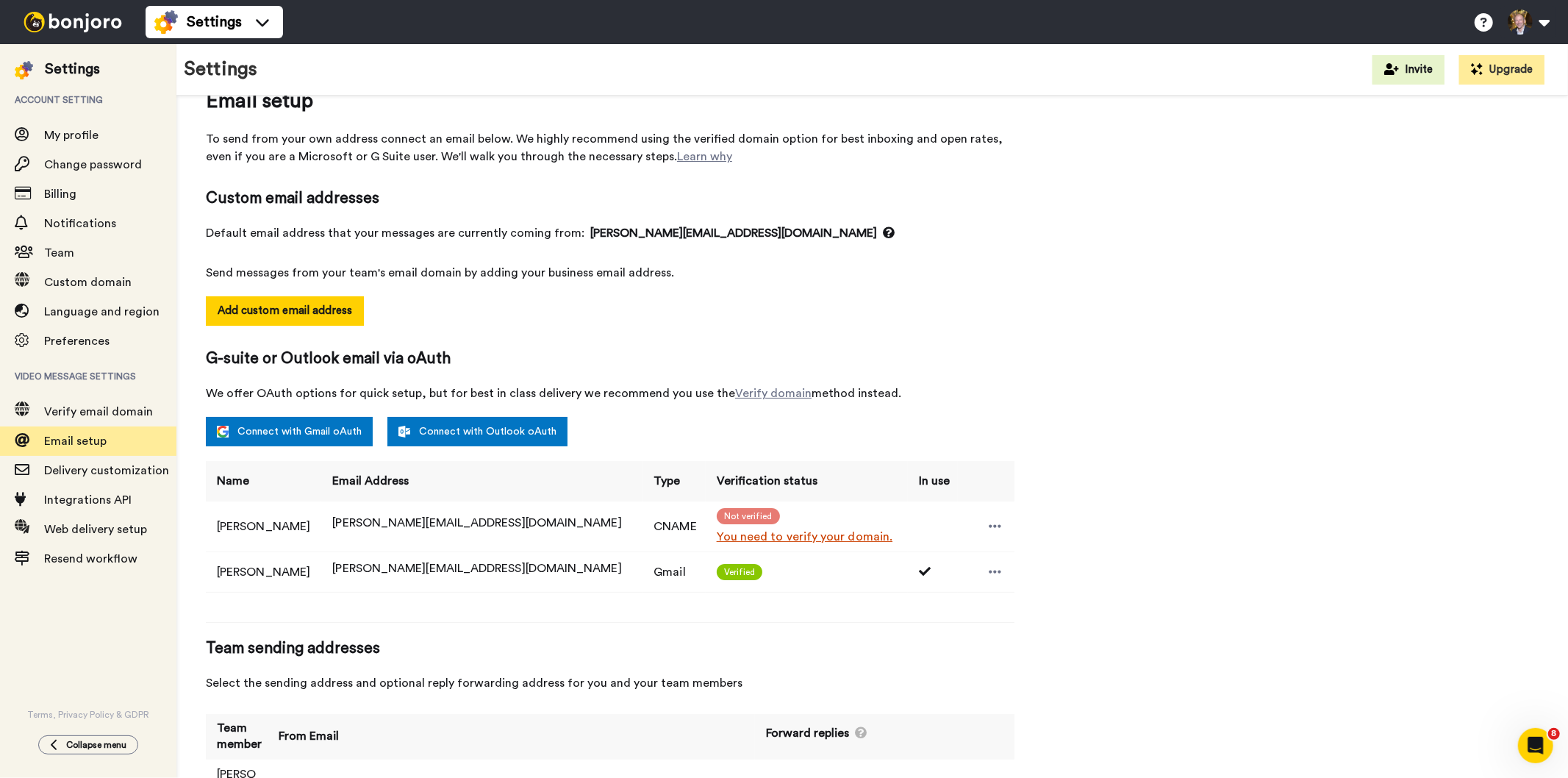
scroll to position [90, 0]
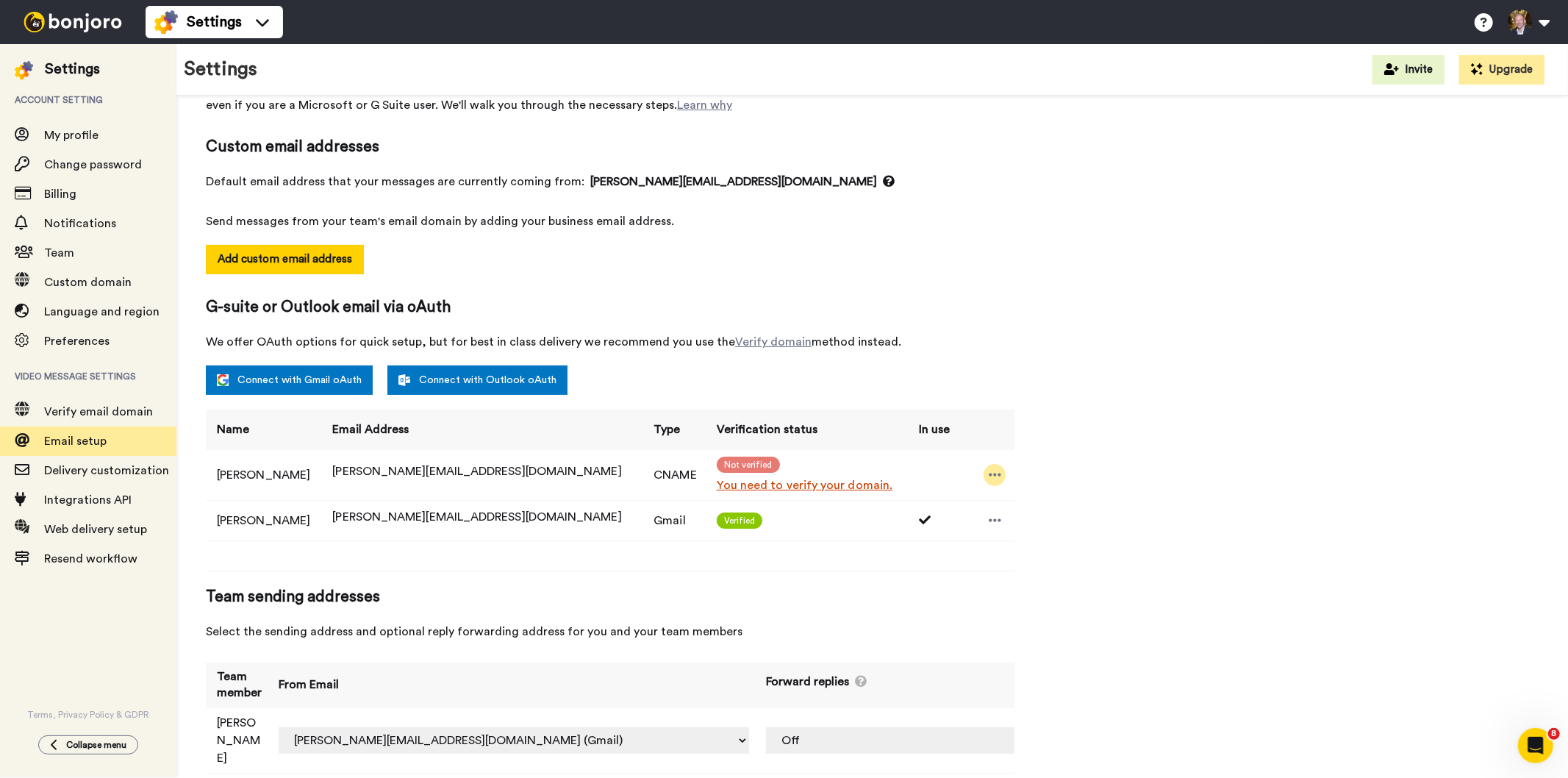
click at [989, 471] on icon at bounding box center [995, 475] width 13 height 15
click at [1038, 498] on li "Resend email" at bounding box center [1018, 500] width 106 height 21
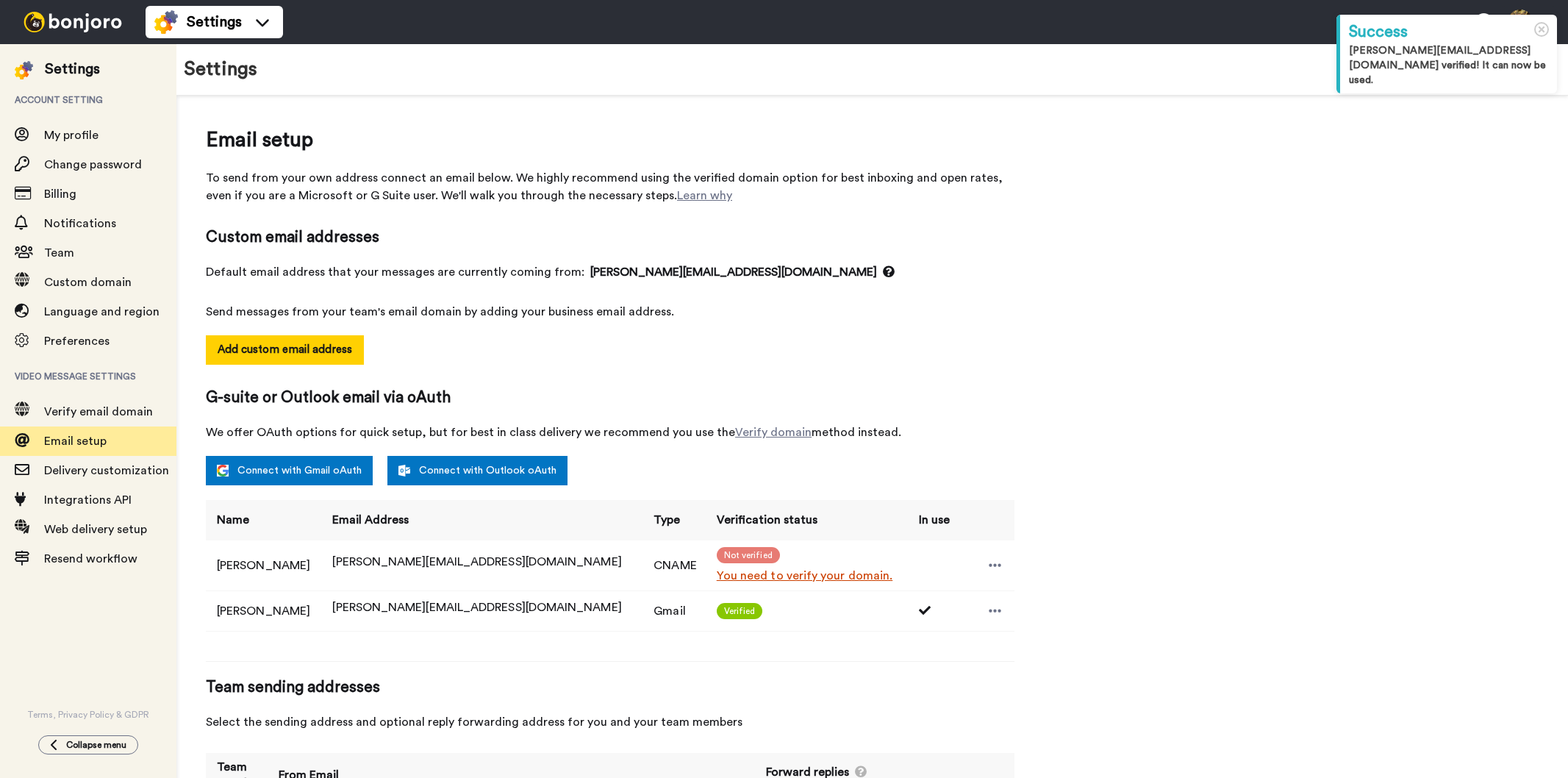
select select "143396"
click at [717, 575] on link "You need to verify your domain." at bounding box center [810, 575] width 185 height 17
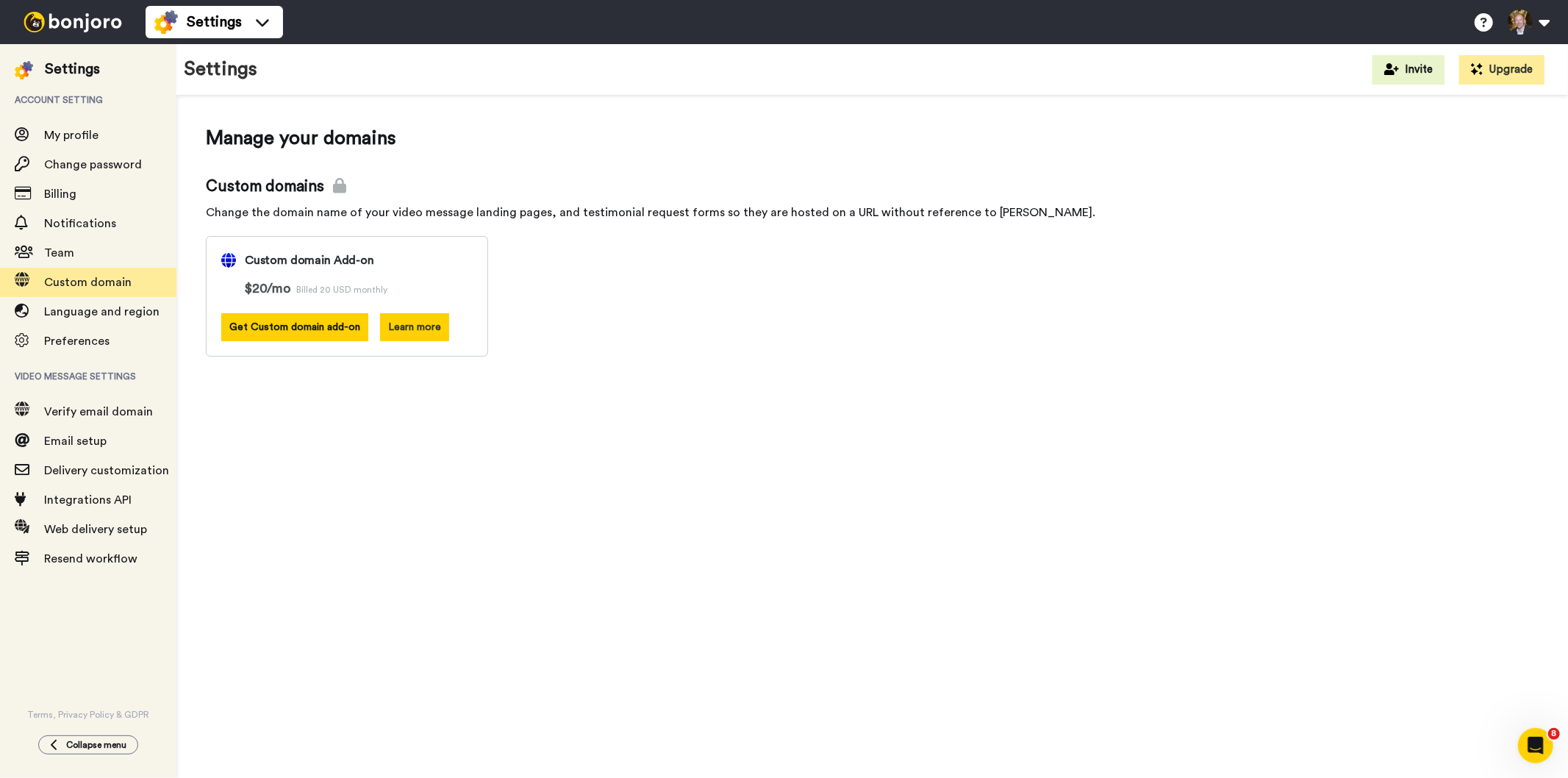
click at [425, 335] on button "Learn more" at bounding box center [415, 327] width 69 height 28
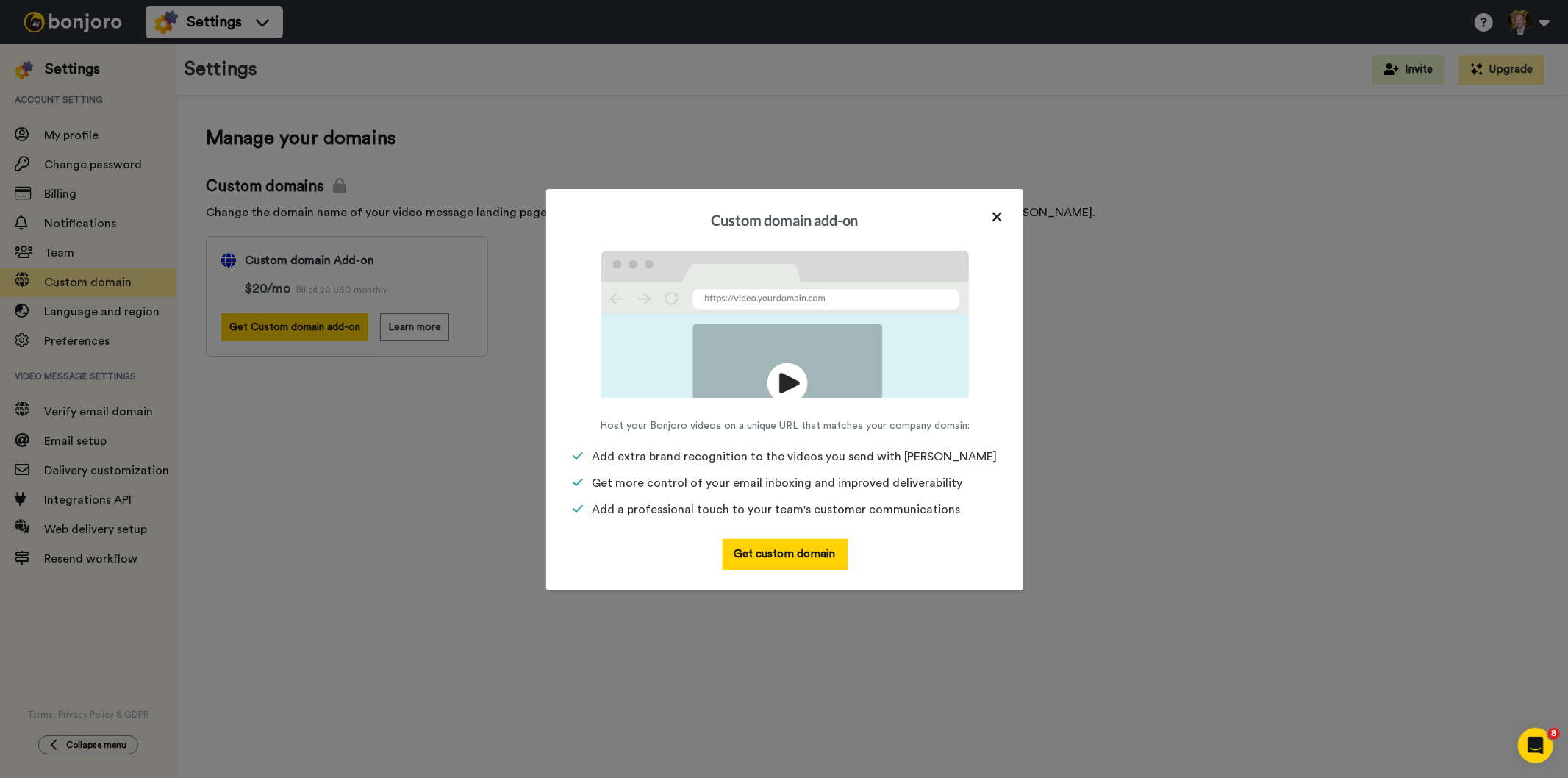
click at [992, 217] on icon at bounding box center [997, 217] width 10 height 10
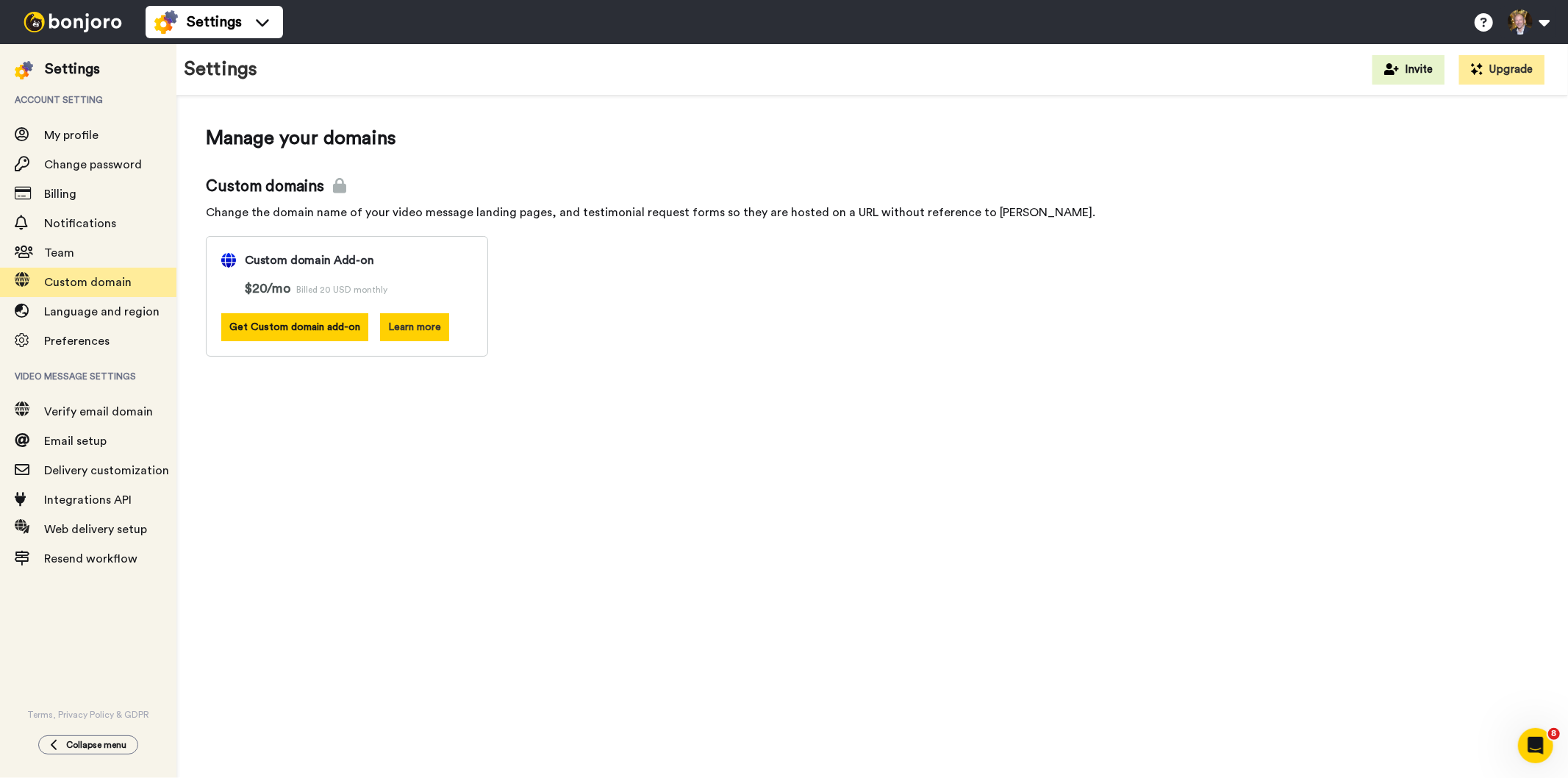
click at [406, 325] on button "Learn more" at bounding box center [415, 327] width 69 height 28
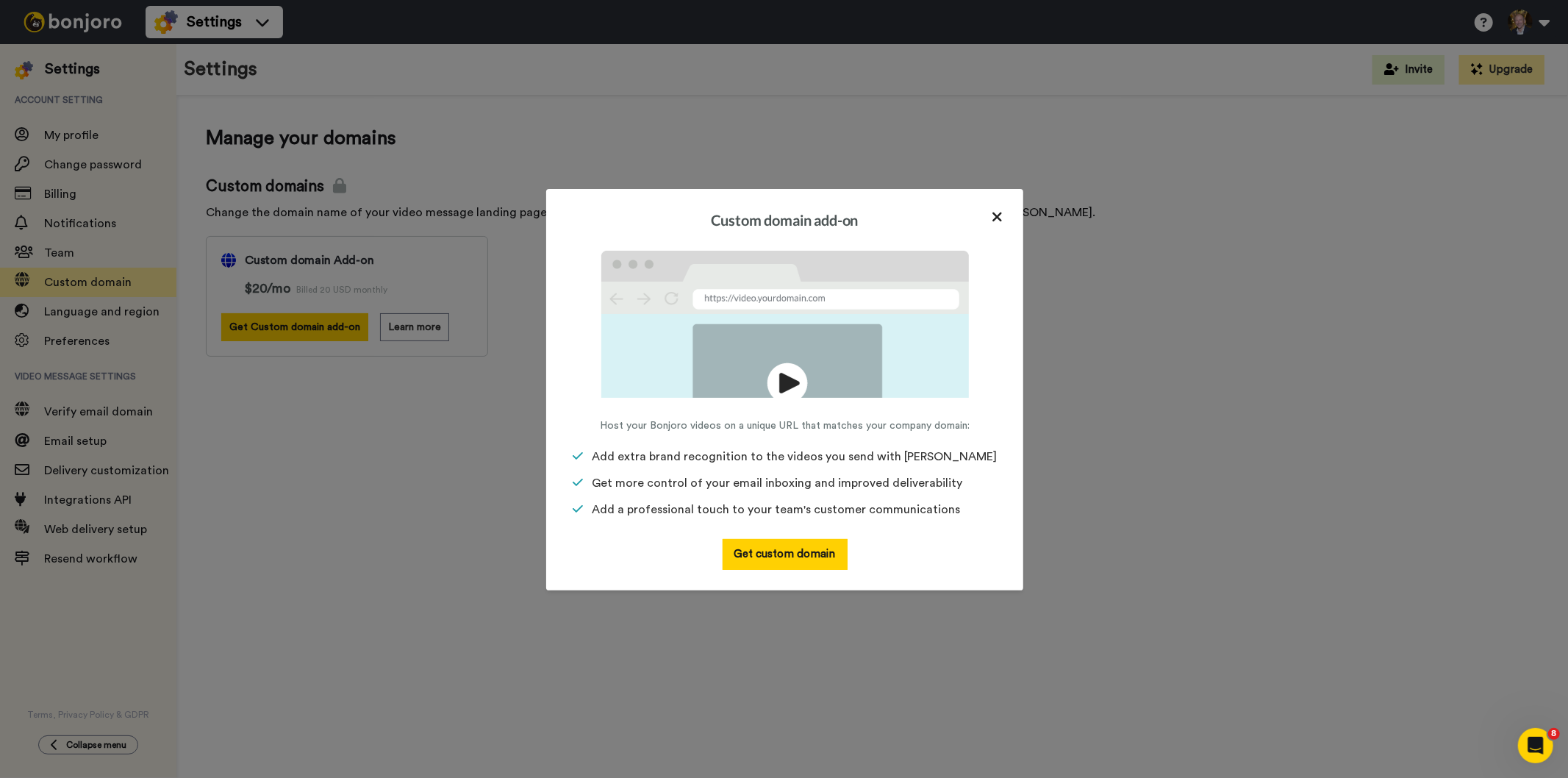
click at [994, 217] on icon at bounding box center [997, 217] width 11 height 15
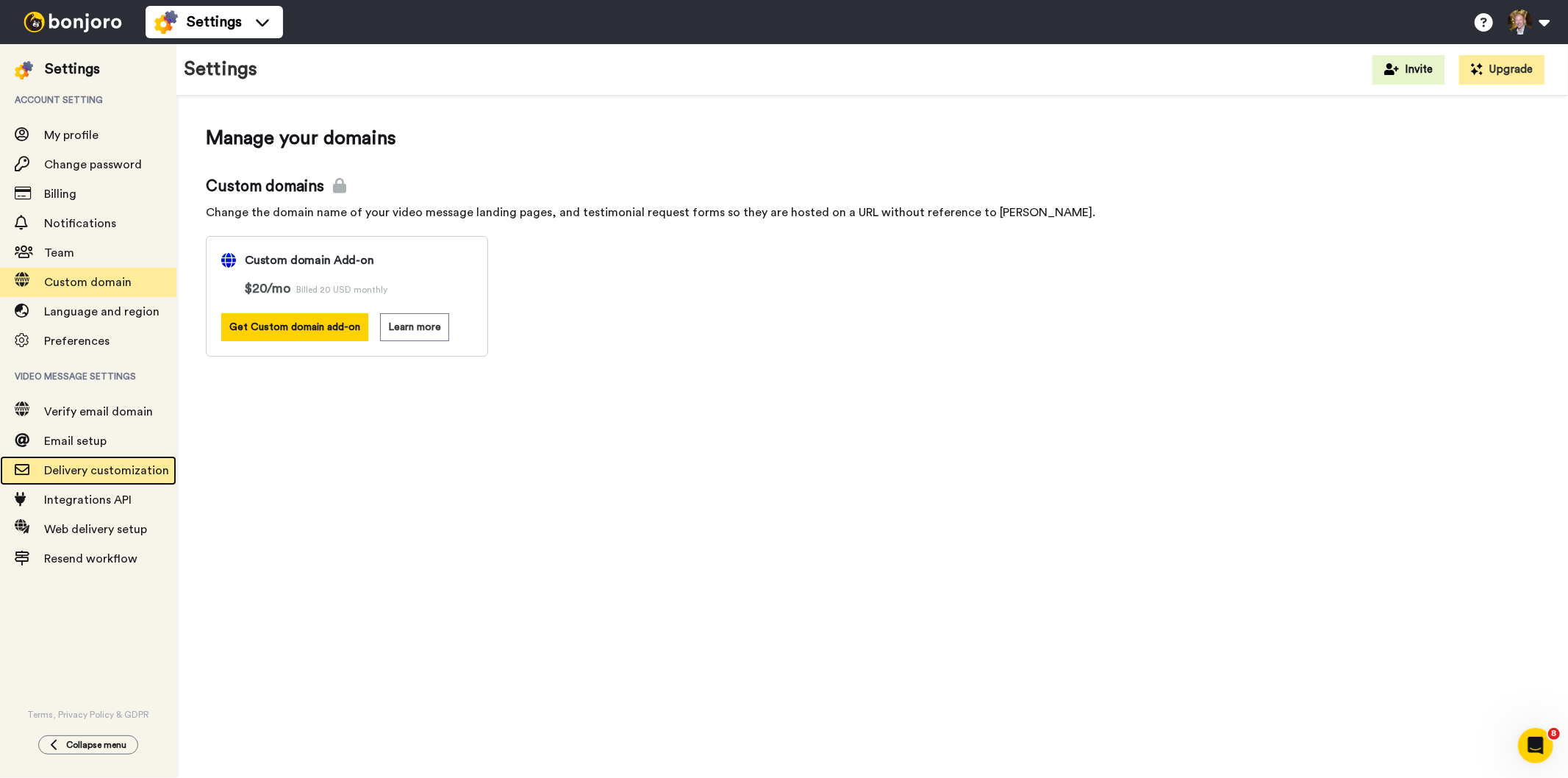
click at [82, 470] on span "Delivery customization" at bounding box center [106, 470] width 125 height 12
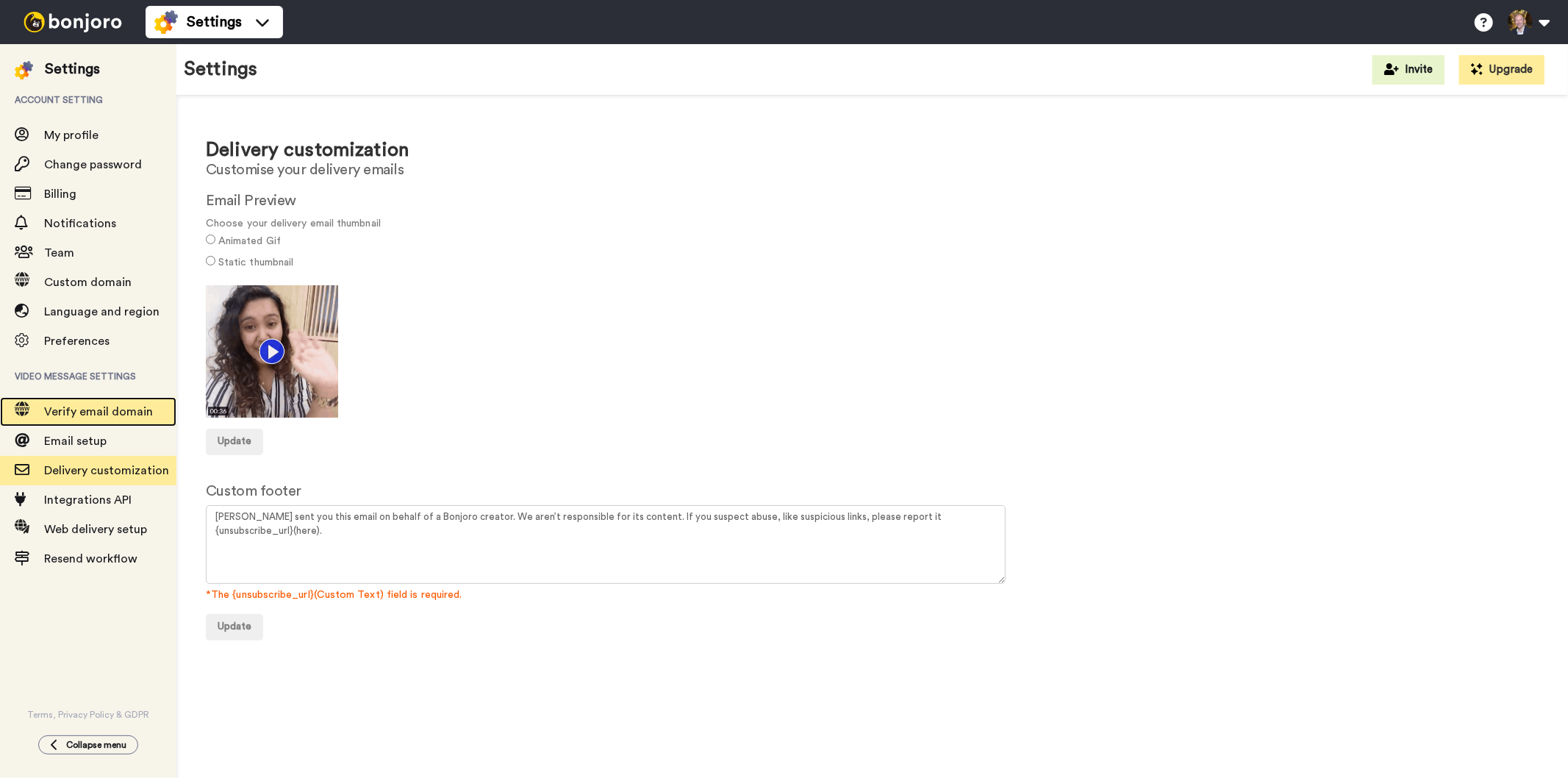
click at [100, 412] on span "Verify email domain" at bounding box center [99, 412] width 109 height 12
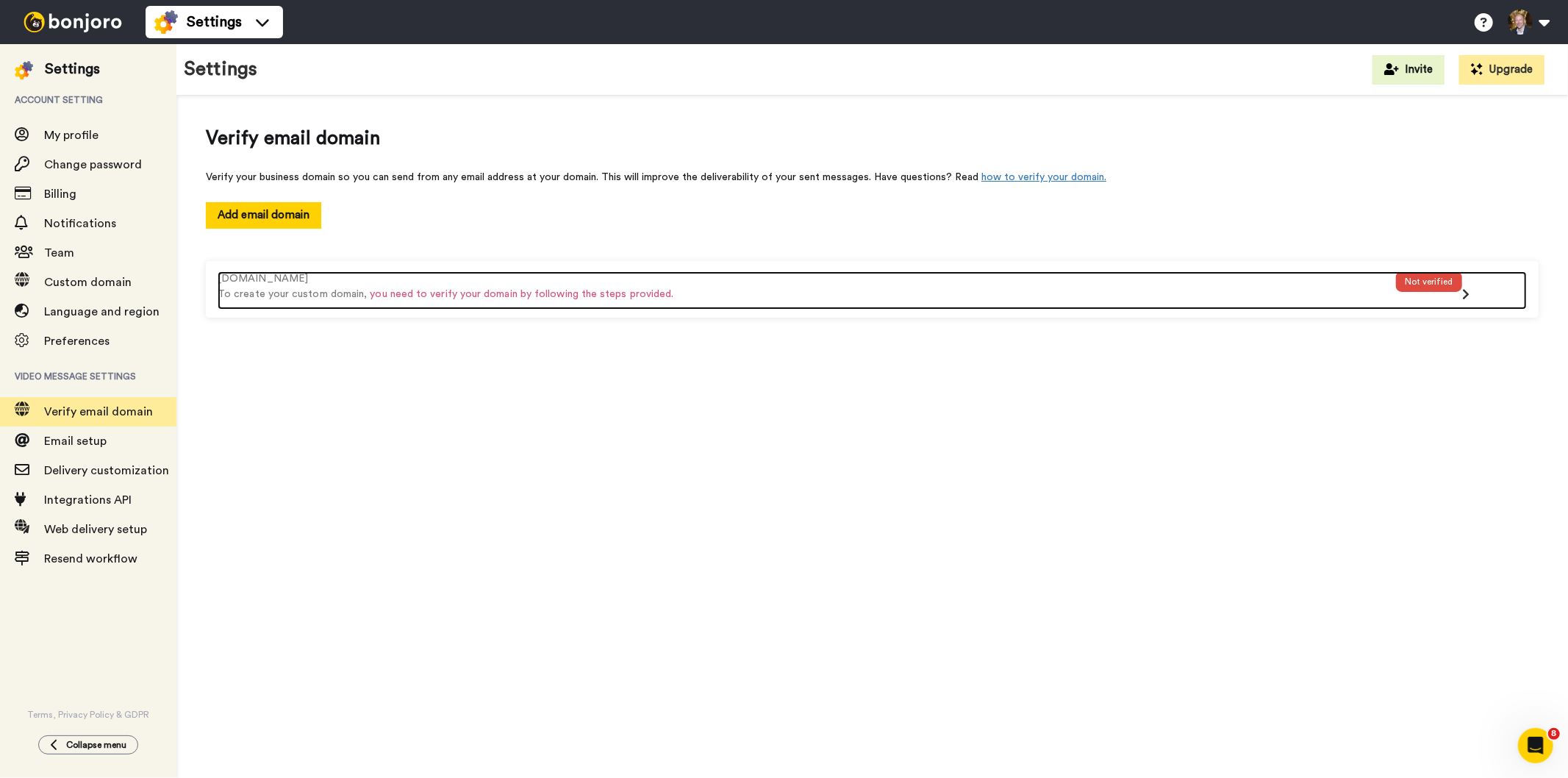
click at [1429, 281] on div "Not verified" at bounding box center [1429, 282] width 66 height 21
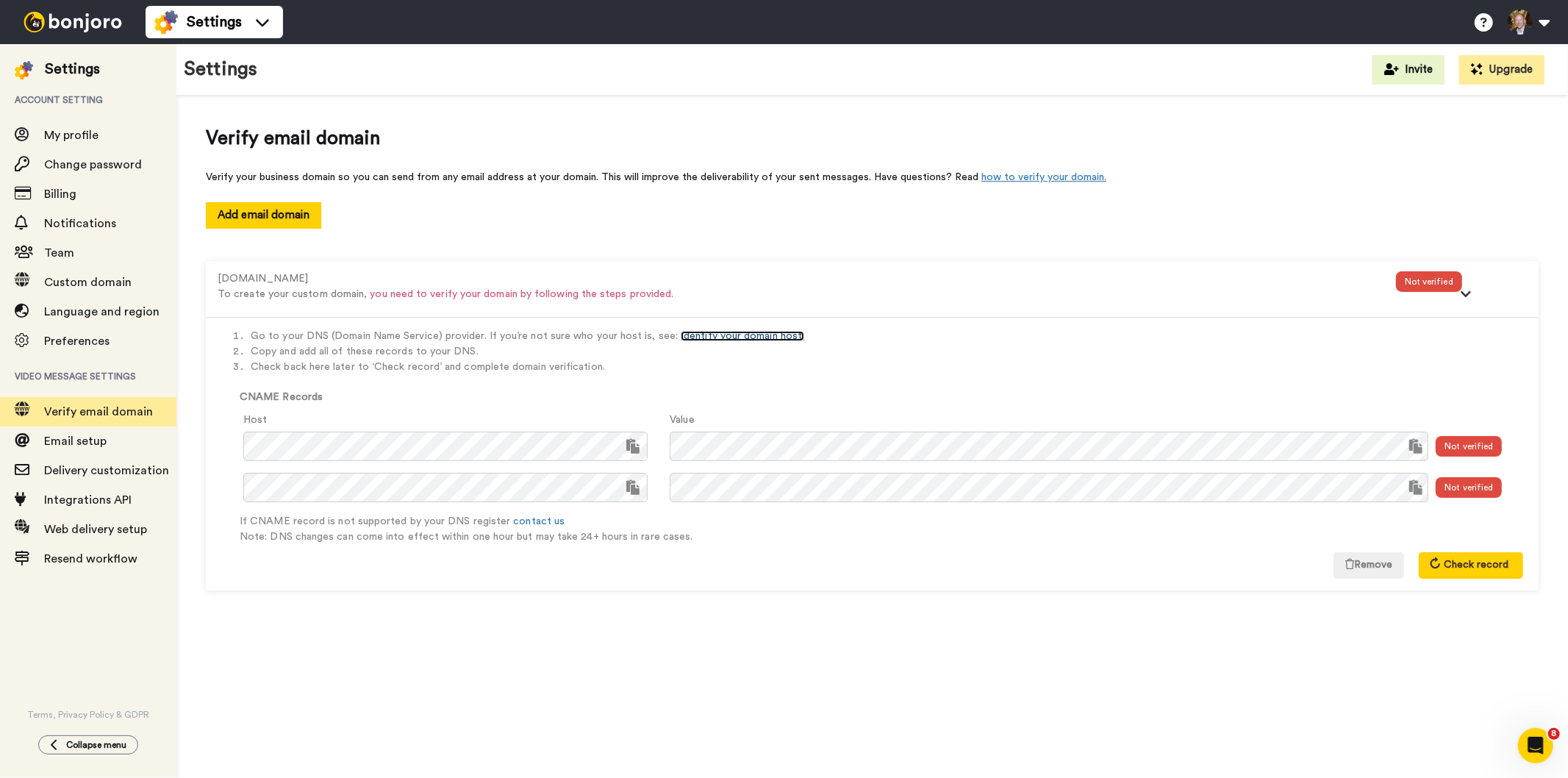
click at [717, 336] on link "Identify your domain host." at bounding box center [742, 336] width 124 height 10
